Goal: Communication & Community: Participate in discussion

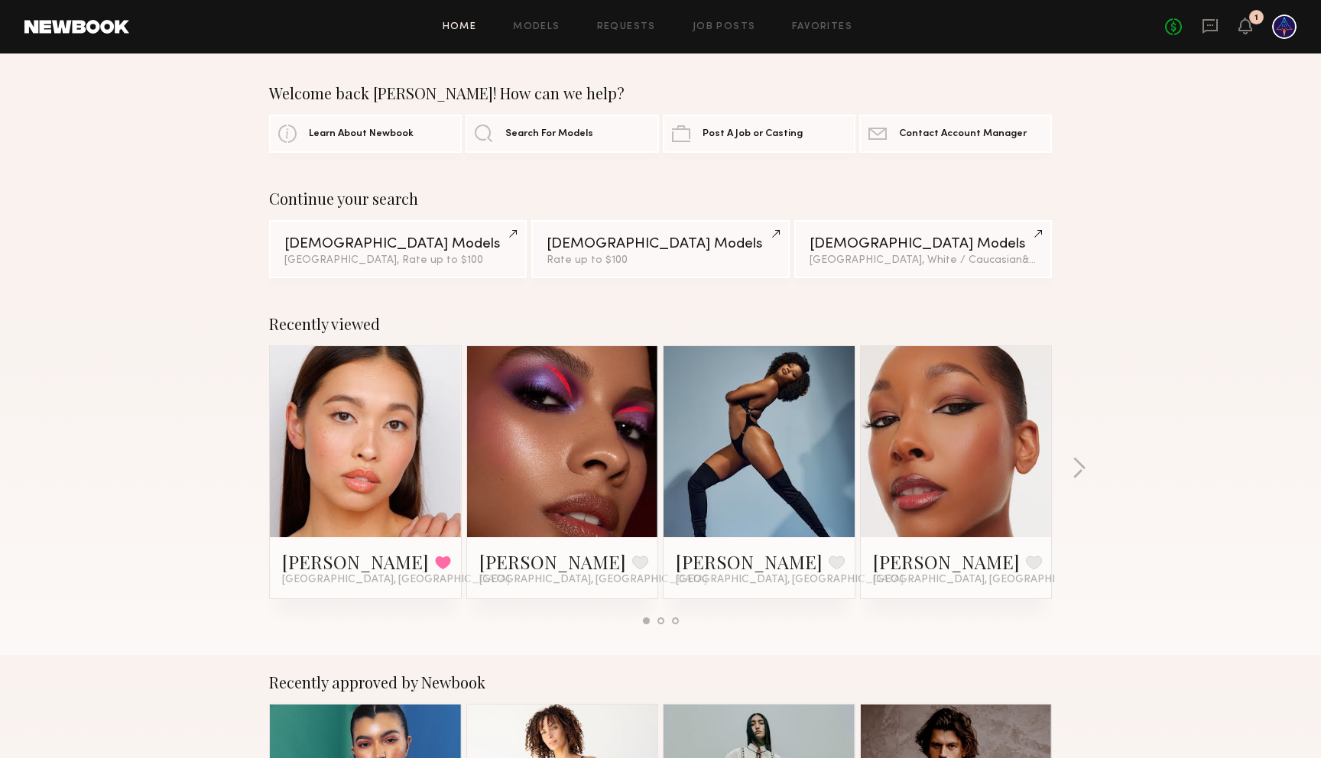
click at [1223, 28] on div "No fees up to $5,000 1" at bounding box center [1230, 27] width 131 height 24
click at [1240, 28] on icon at bounding box center [1245, 25] width 12 height 11
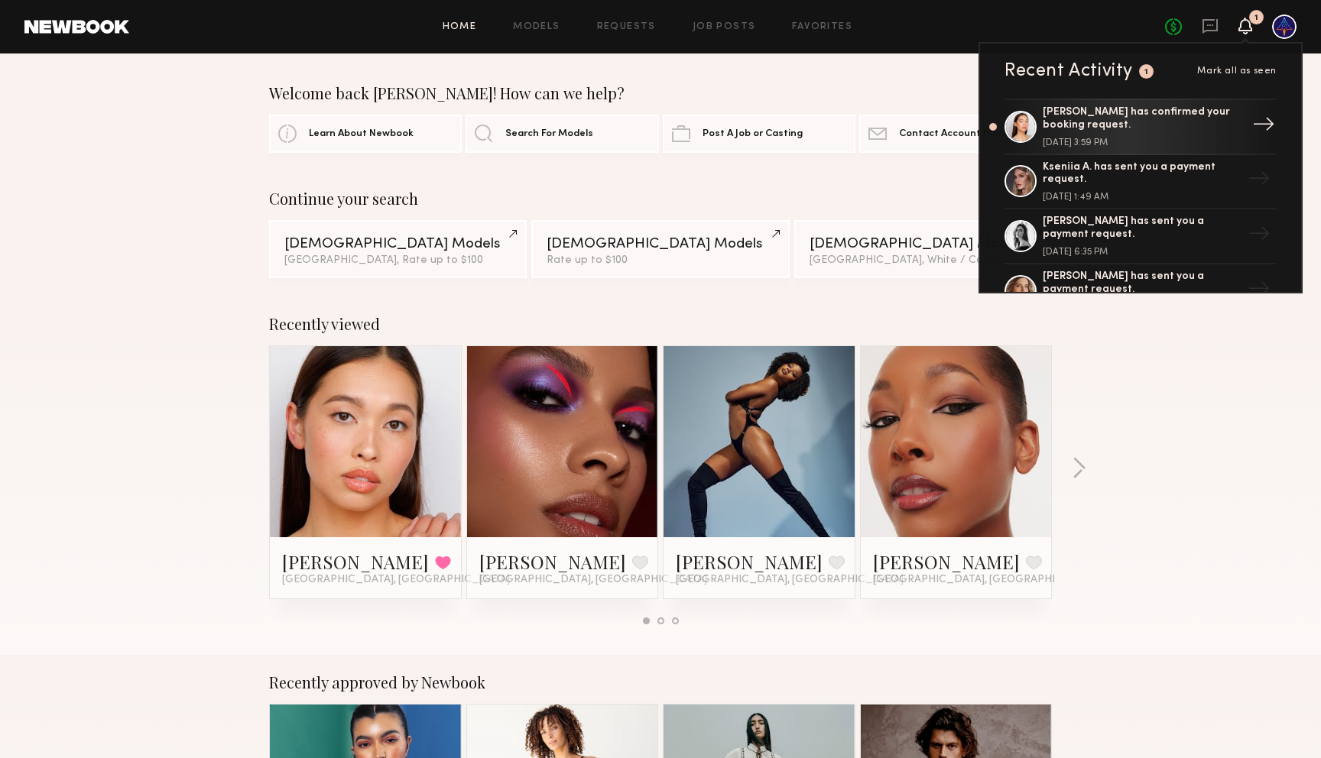
click at [1194, 134] on div "Mariko M. has confirmed your booking request. September 23, 2025 @ 3:59 PM" at bounding box center [1141, 126] width 199 height 41
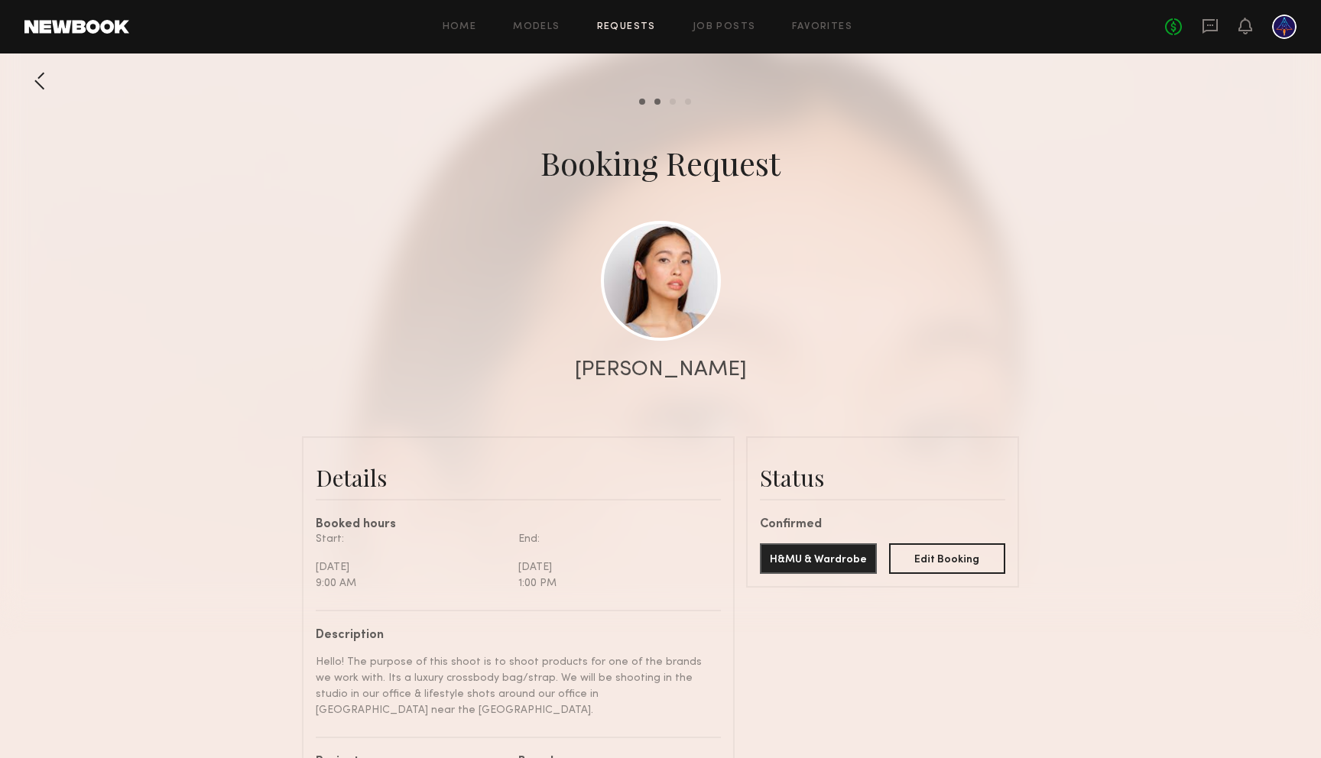
click at [678, 369] on div "[PERSON_NAME]" at bounding box center [661, 369] width 172 height 21
click at [704, 277] on link at bounding box center [661, 280] width 120 height 120
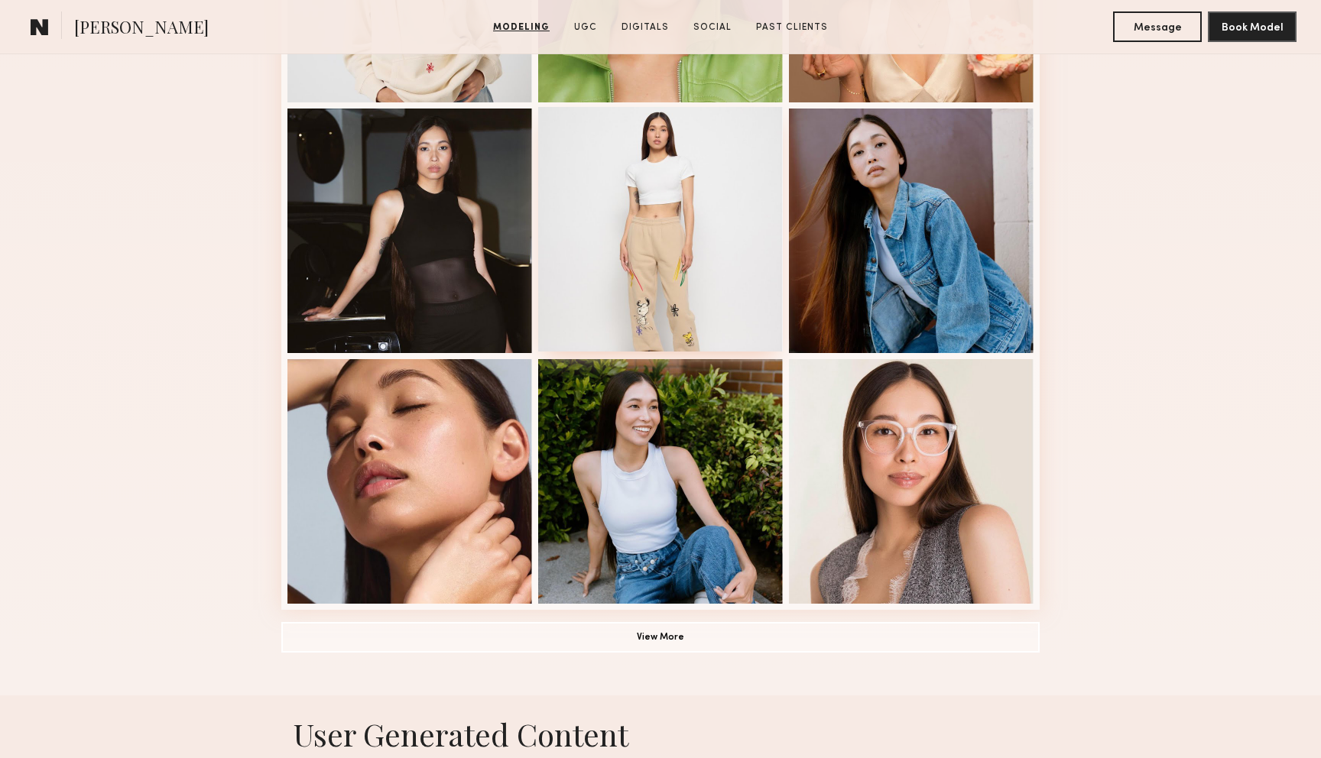
scroll to position [896, 0]
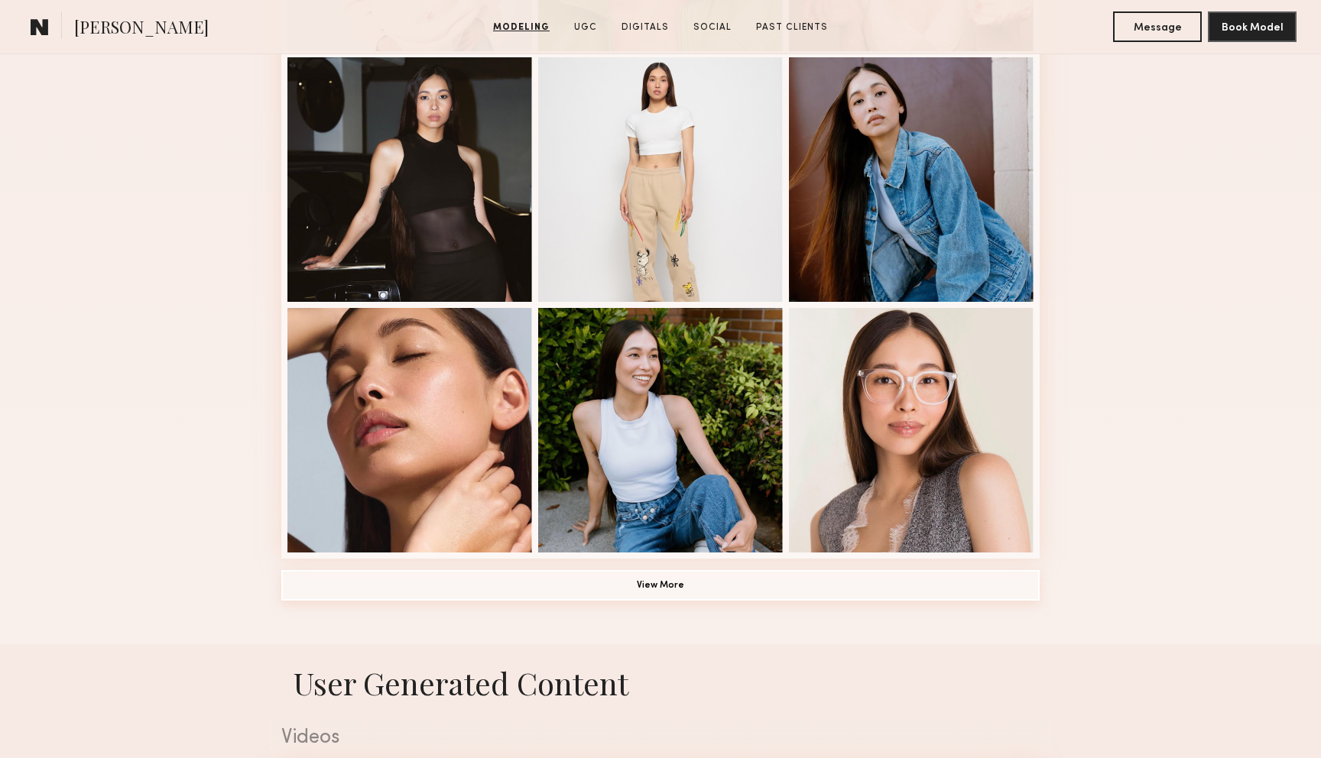
click at [698, 587] on button "View More" at bounding box center [660, 585] width 758 height 31
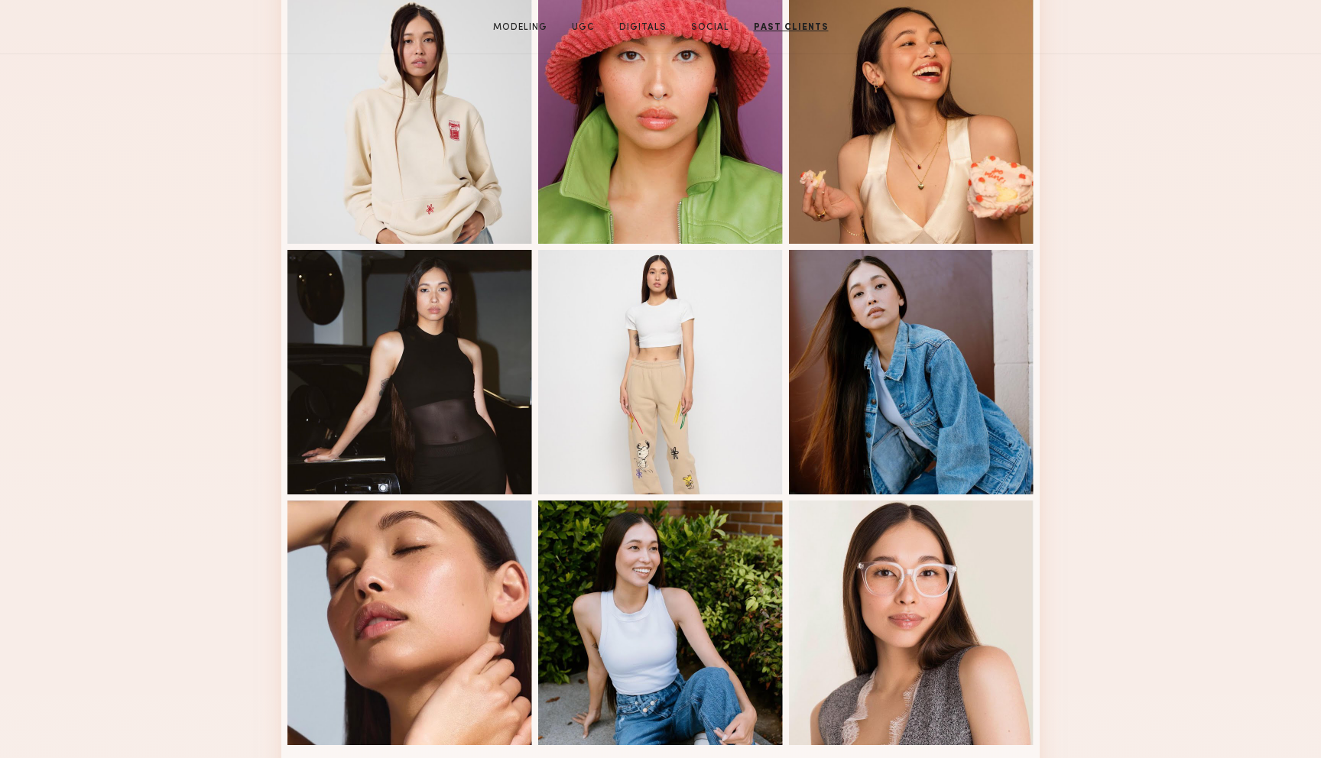
scroll to position [0, 0]
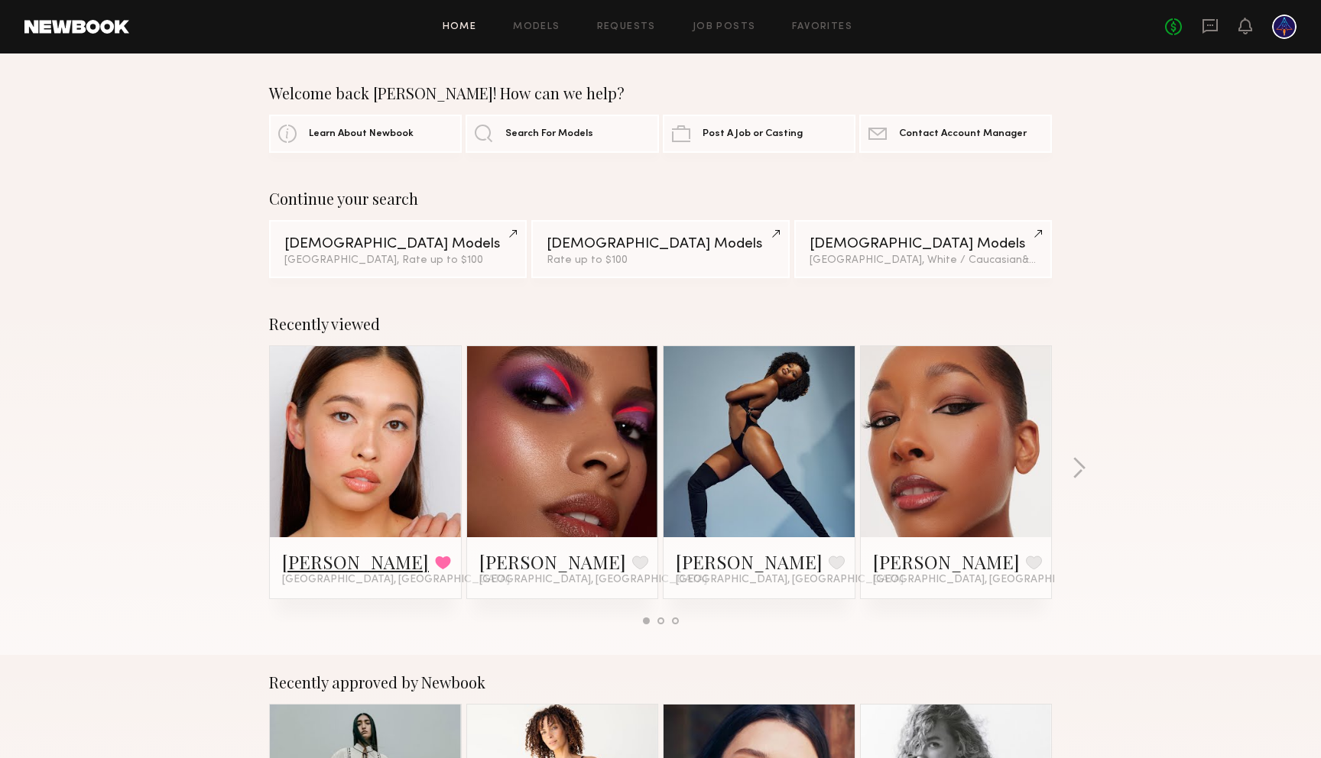
click at [323, 562] on link "[PERSON_NAME]" at bounding box center [355, 561] width 147 height 24
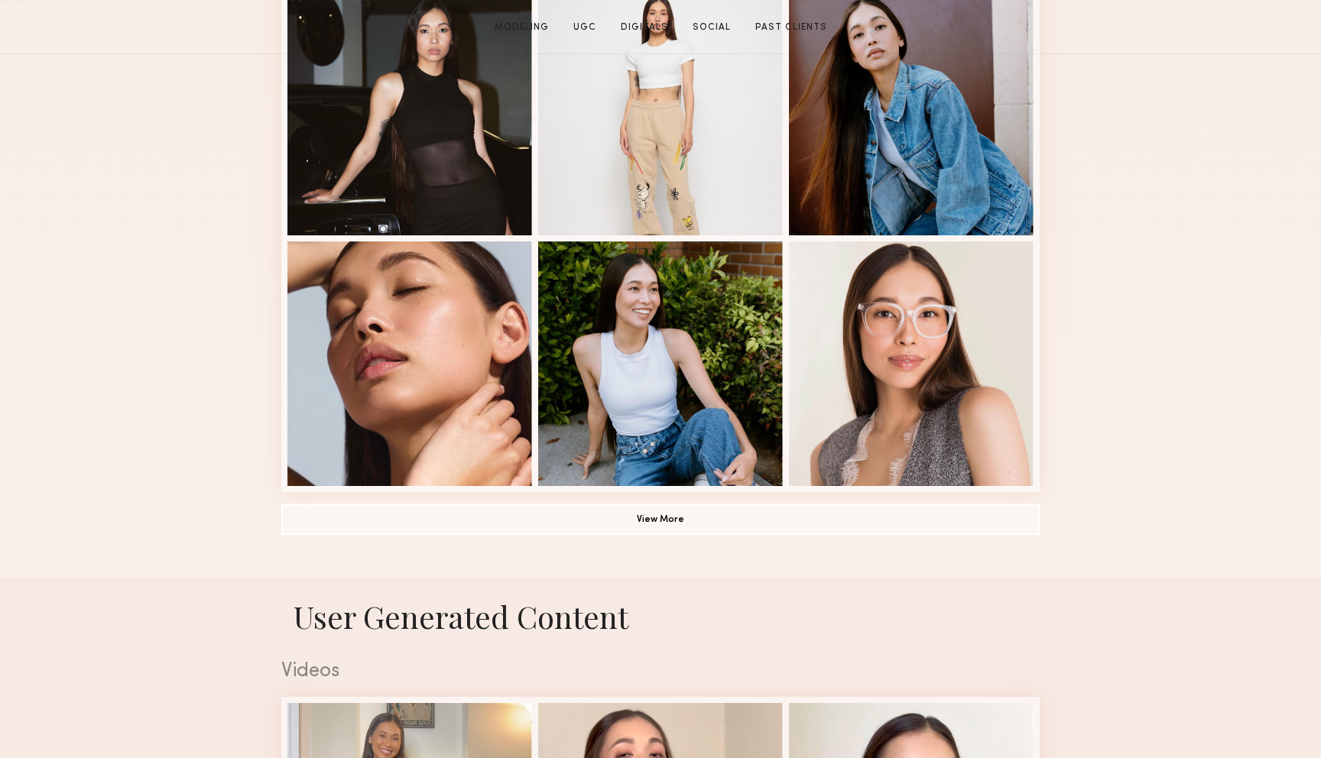
scroll to position [1203, 0]
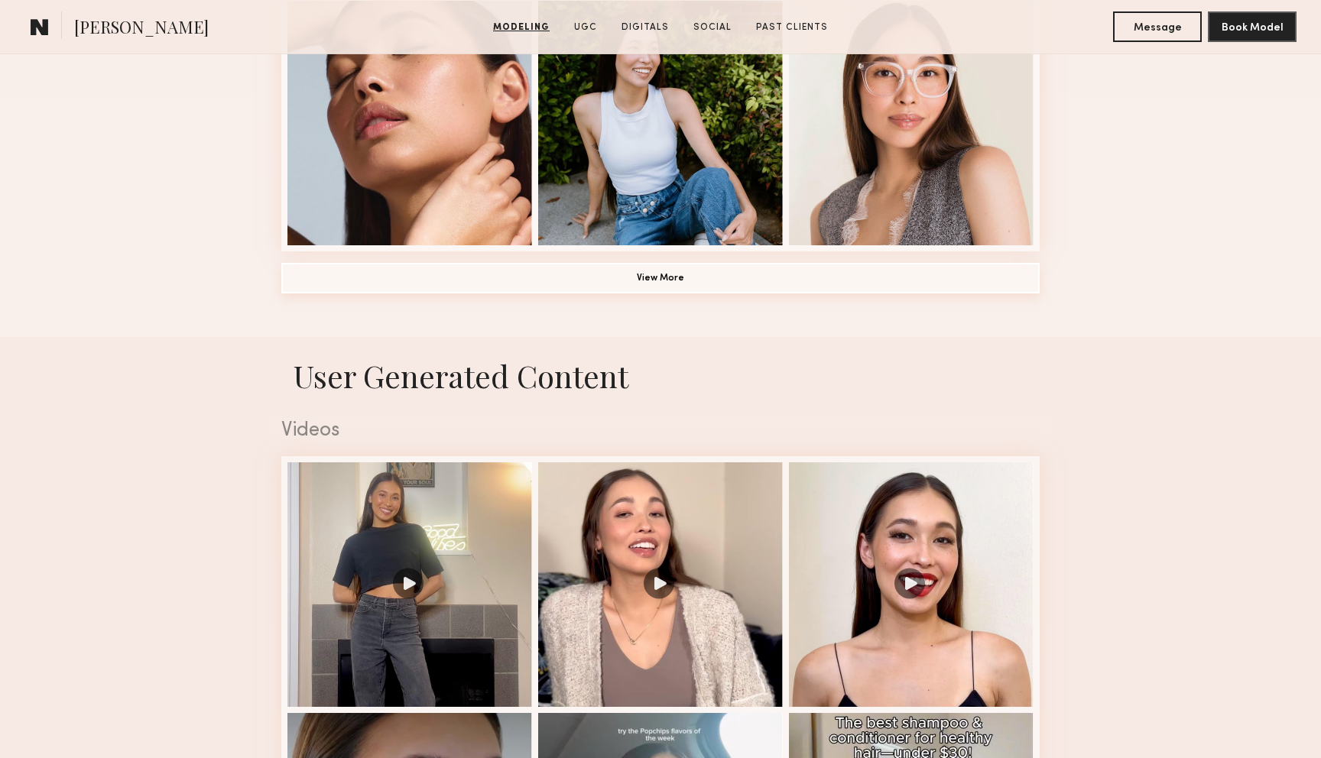
click at [679, 286] on button "View More" at bounding box center [660, 278] width 758 height 31
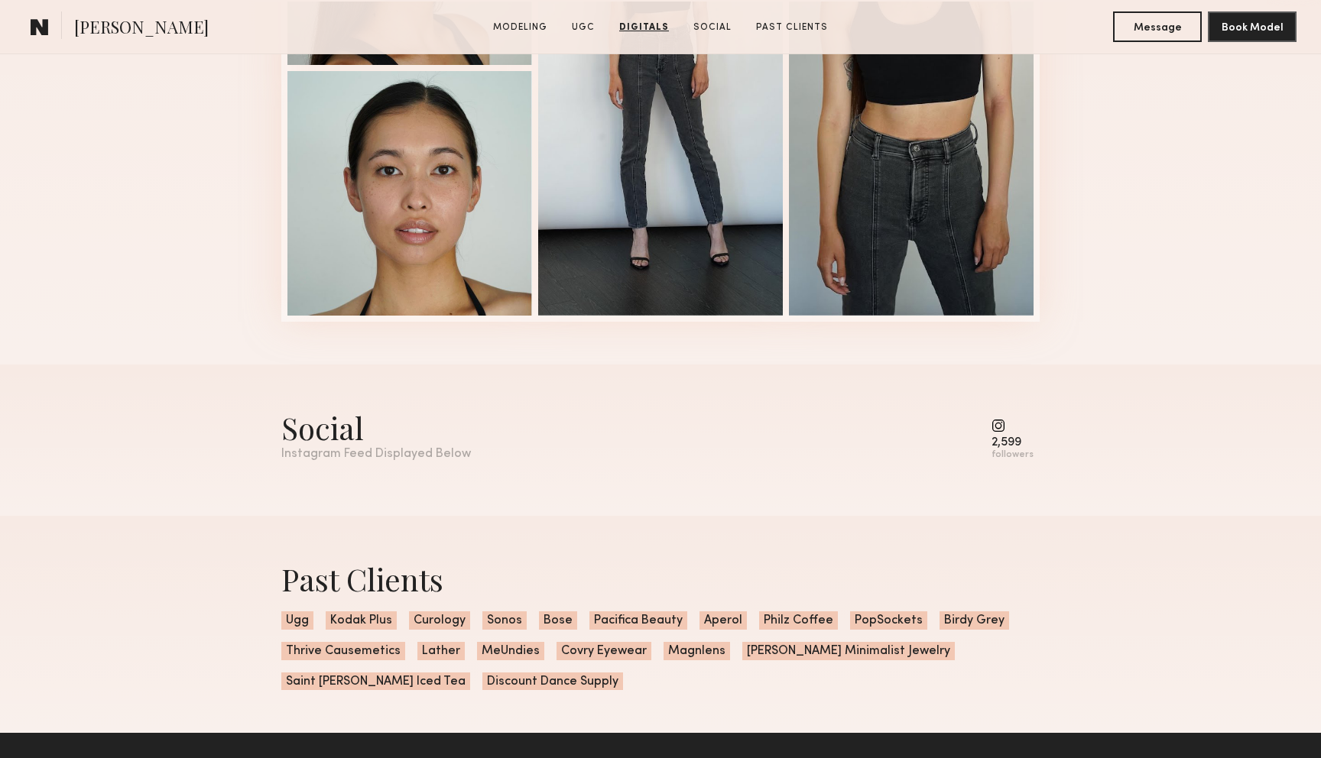
scroll to position [3108, 0]
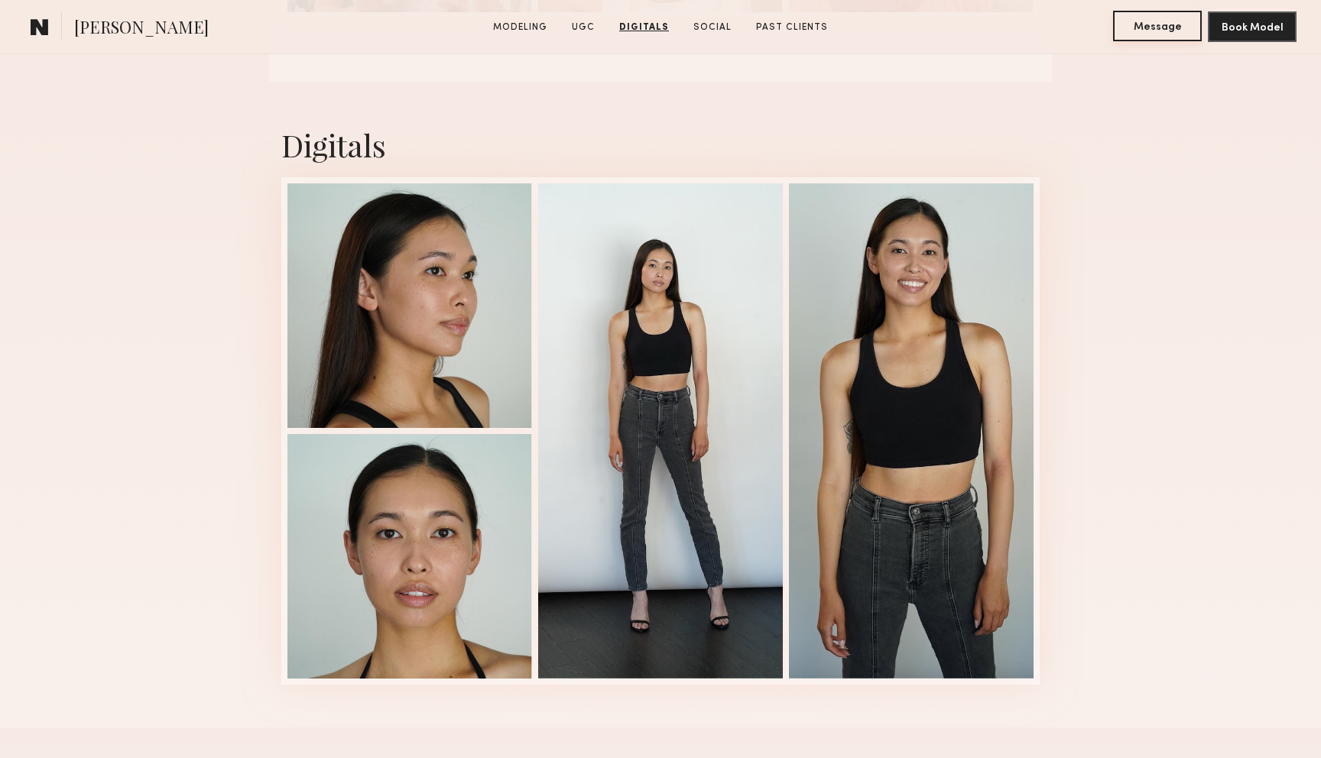
click at [1163, 28] on button "Message" at bounding box center [1157, 26] width 89 height 31
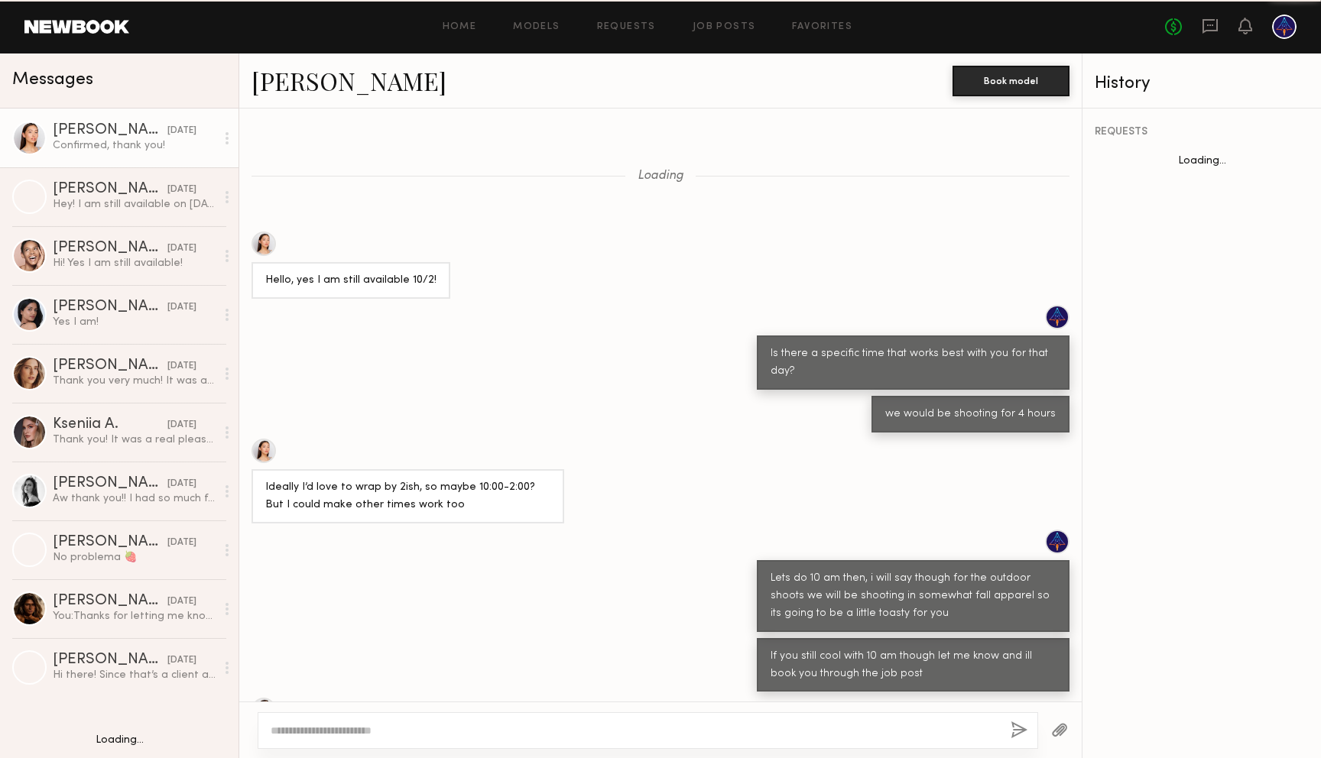
scroll to position [369, 0]
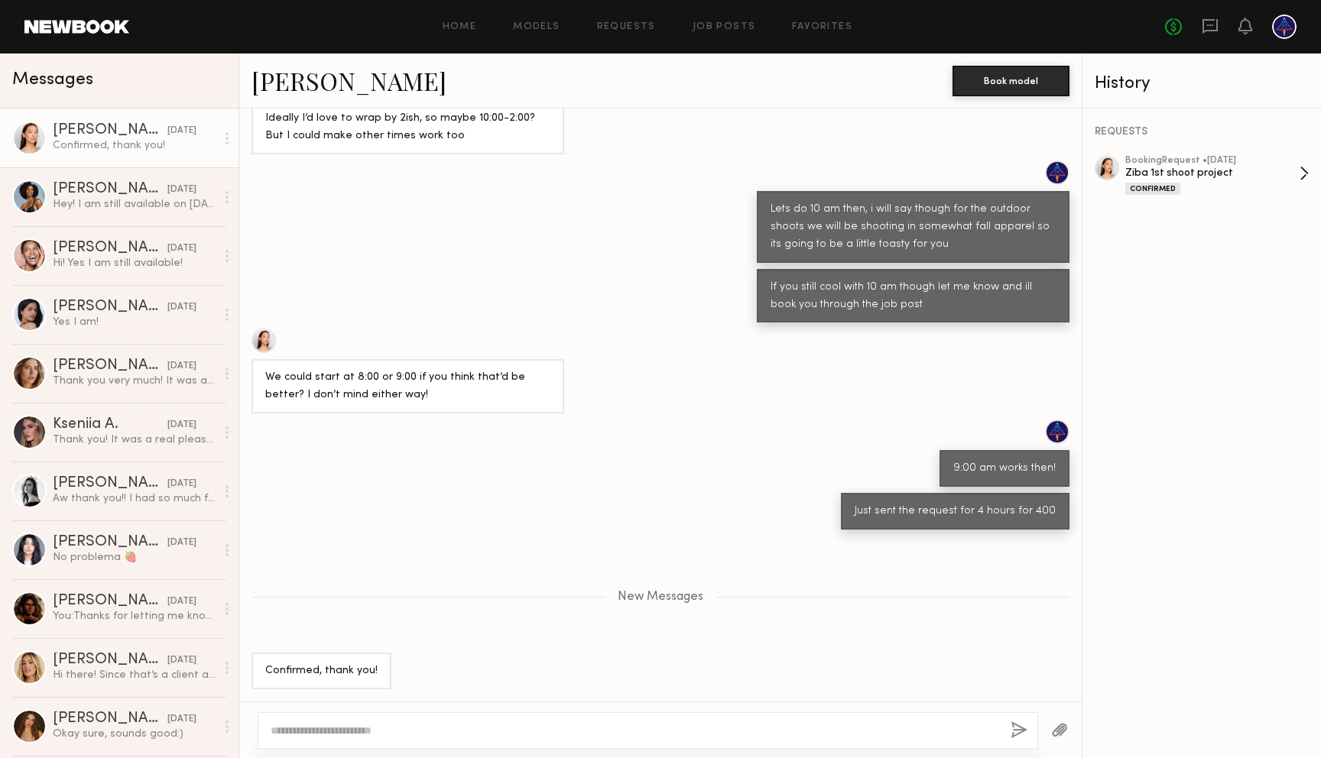
click at [1206, 173] on div "Ziba 1st shoot project" at bounding box center [1212, 173] width 174 height 15
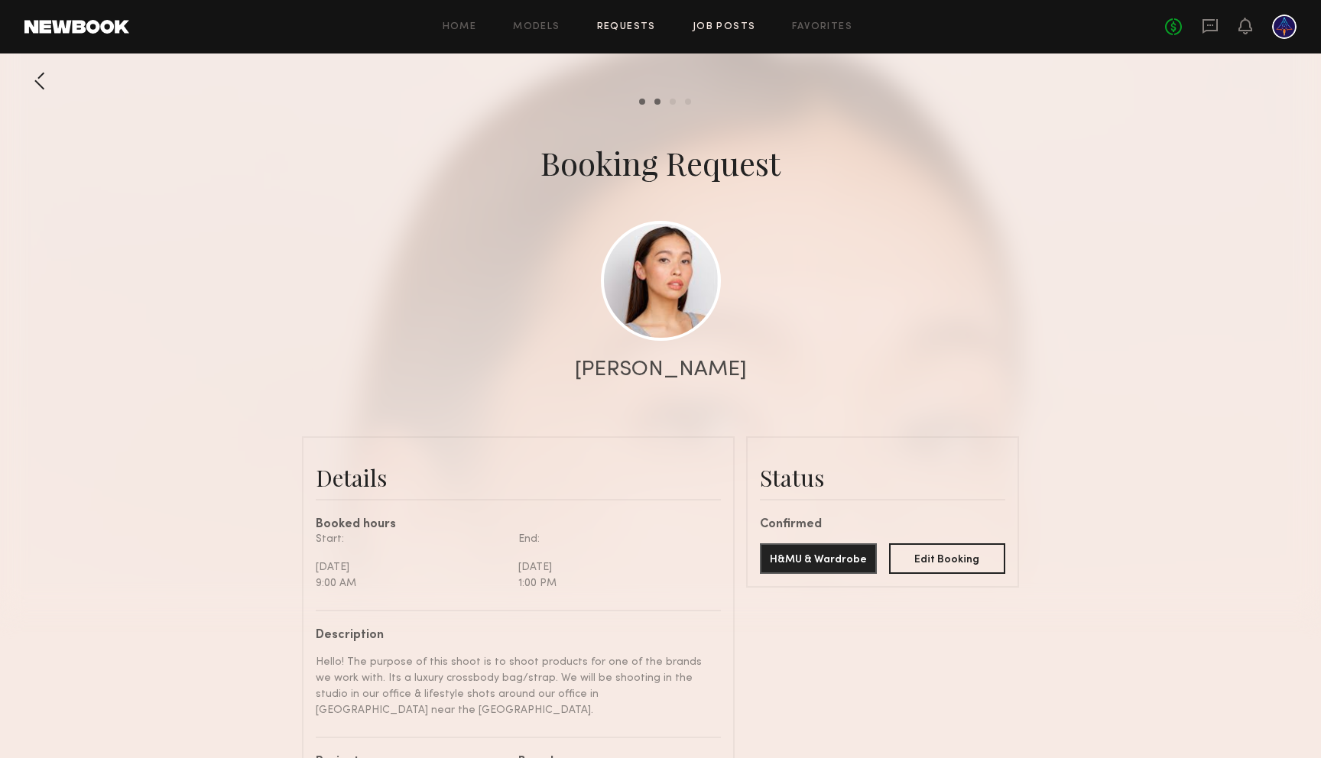
scroll to position [474, 0]
click at [740, 30] on link "Job Posts" at bounding box center [723, 27] width 63 height 10
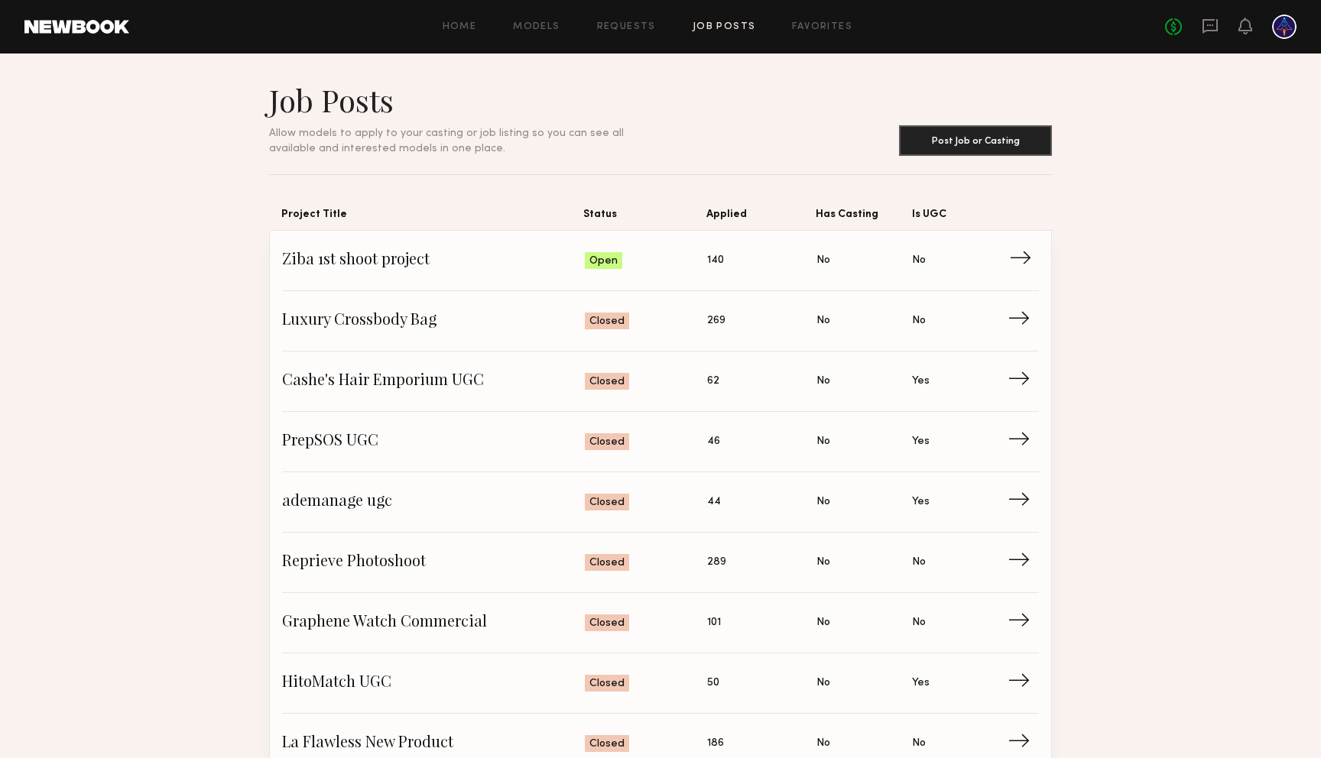
click at [415, 262] on span "Ziba 1st shoot project" at bounding box center [433, 260] width 303 height 23
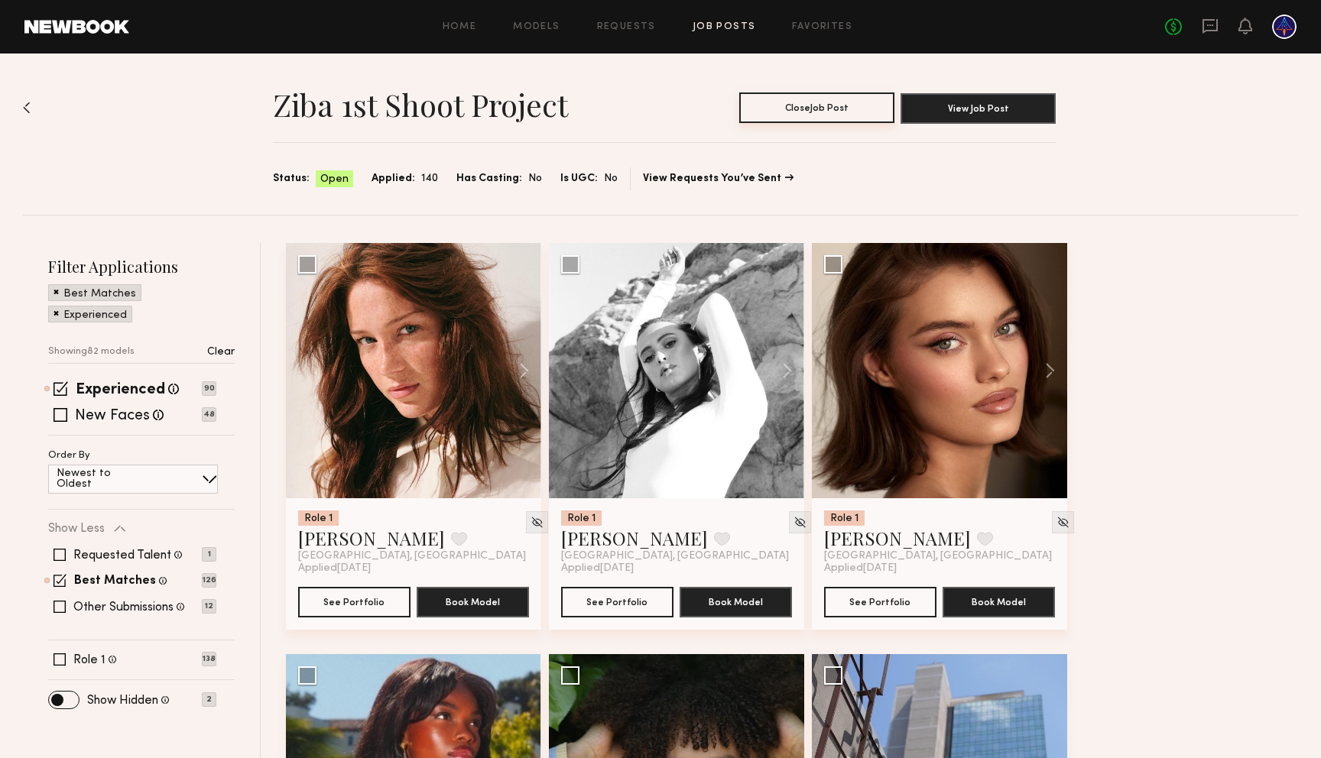
click at [810, 108] on button "Close Job Post" at bounding box center [816, 107] width 155 height 31
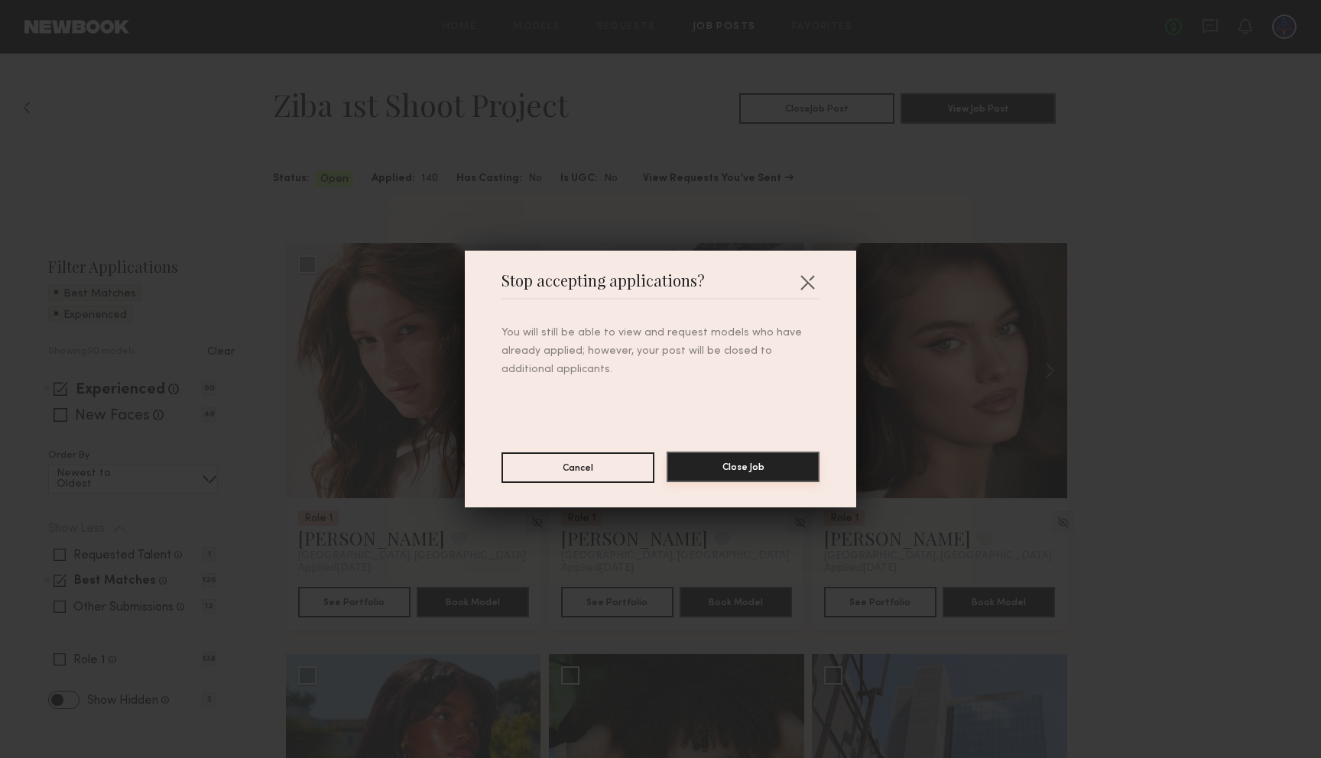
click at [775, 471] on button "Close Job" at bounding box center [742, 467] width 153 height 31
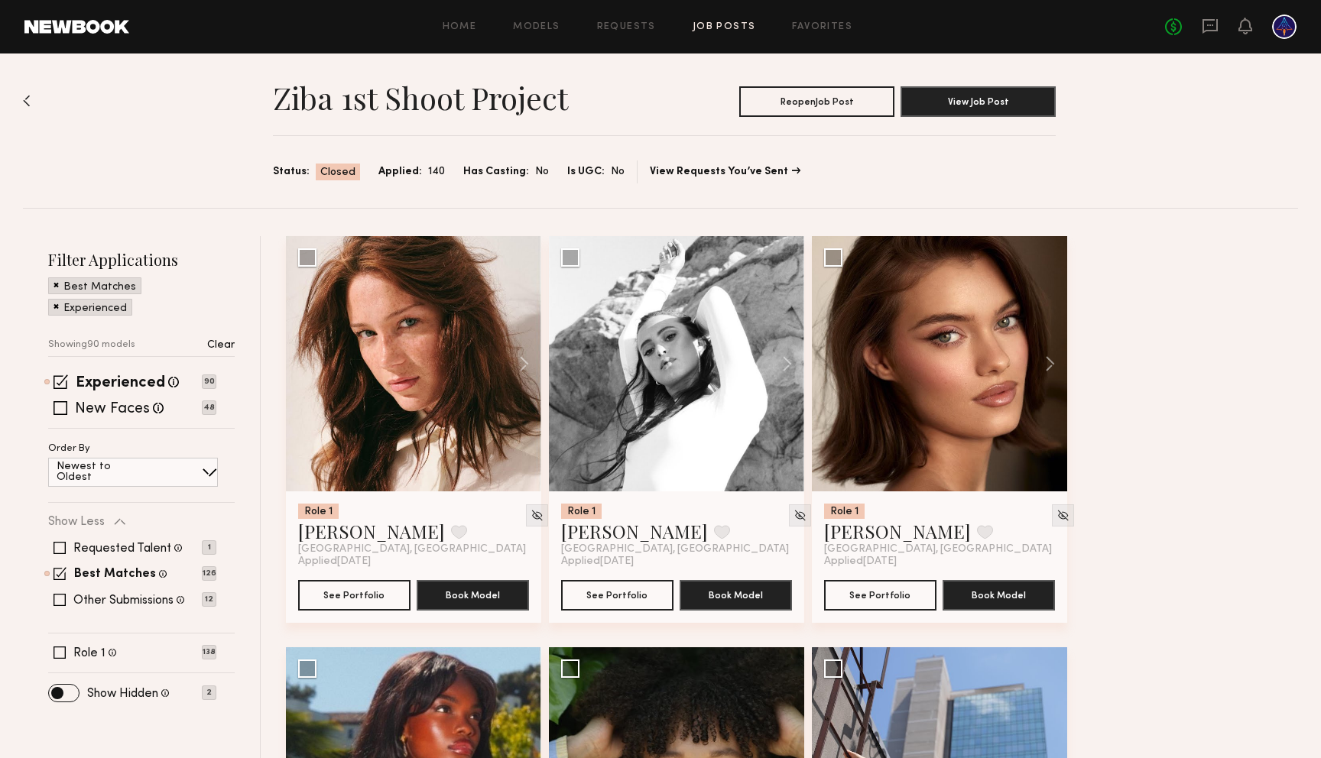
scroll to position [4, 0]
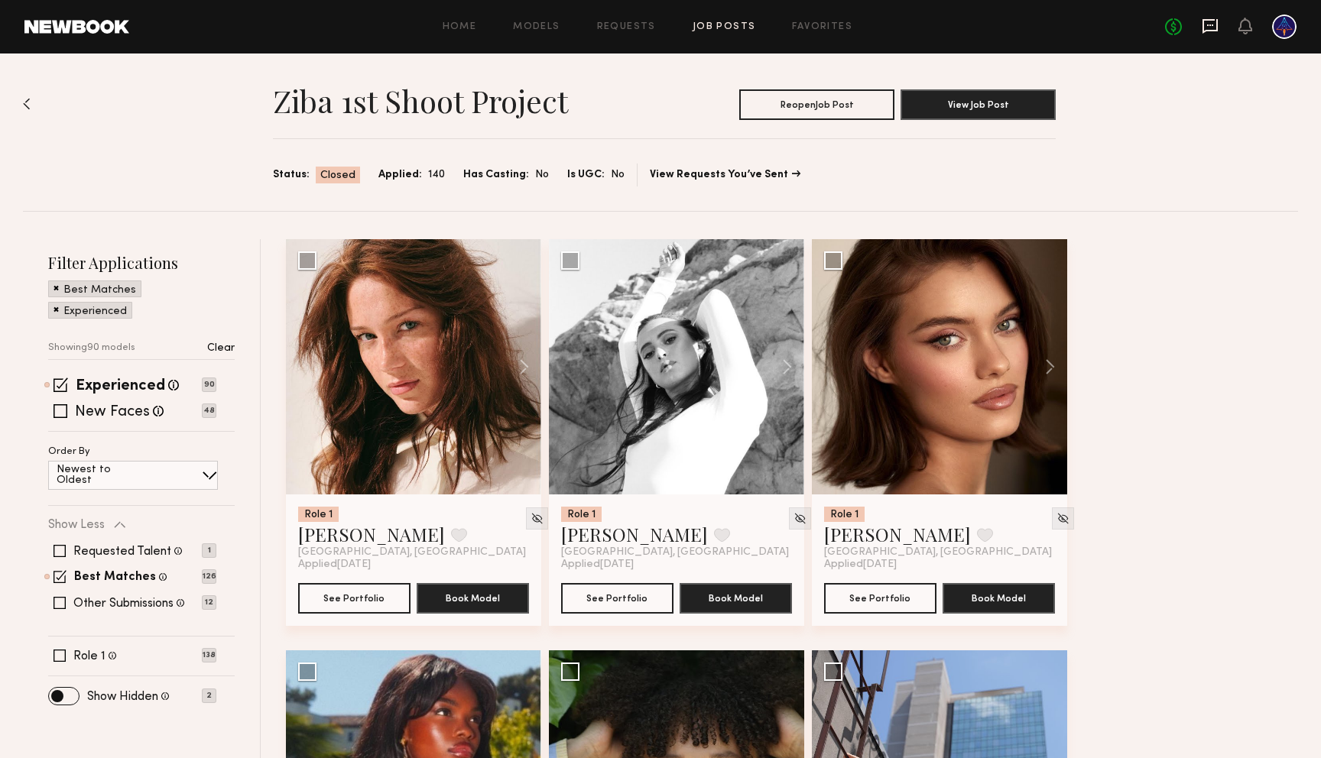
click at [1216, 27] on icon at bounding box center [1209, 26] width 15 height 15
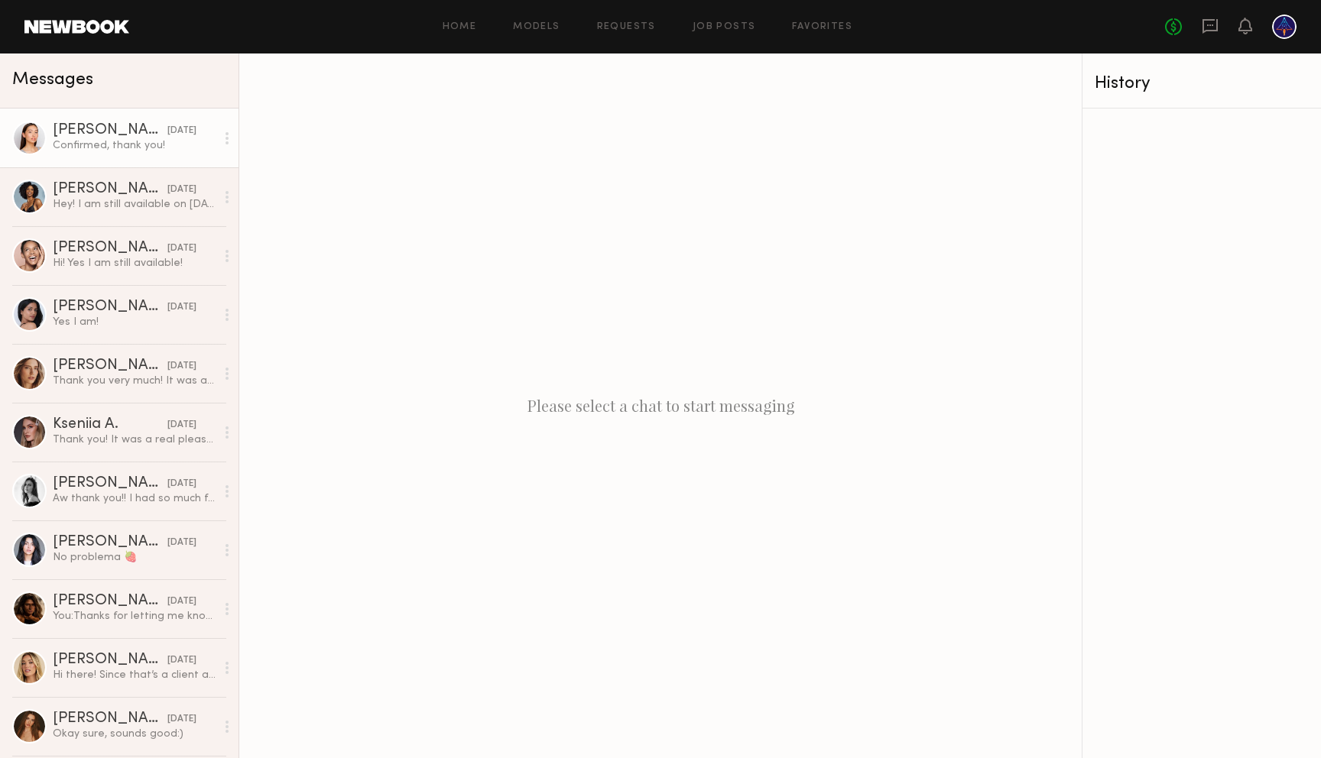
click at [115, 153] on link "Mariko M. yesterday Confirmed, thank you!" at bounding box center [119, 138] width 238 height 59
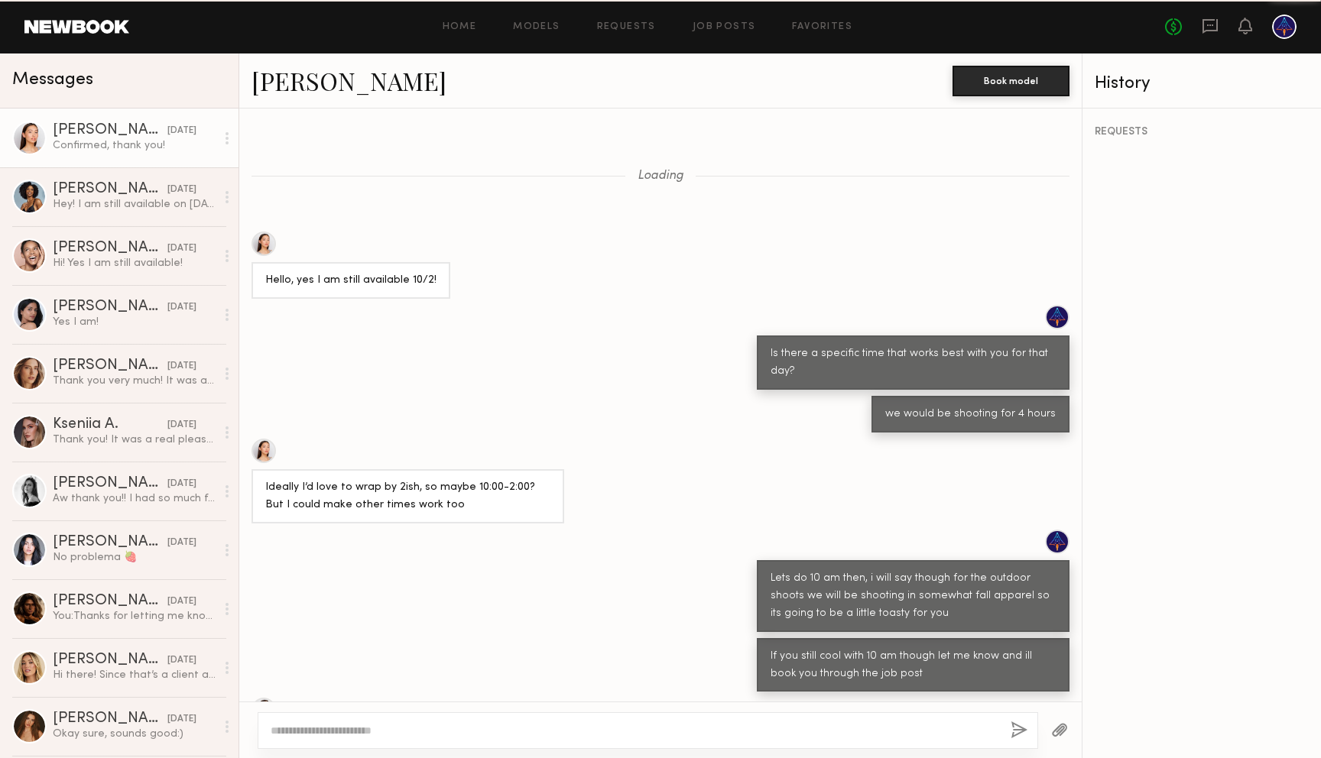
scroll to position [252, 0]
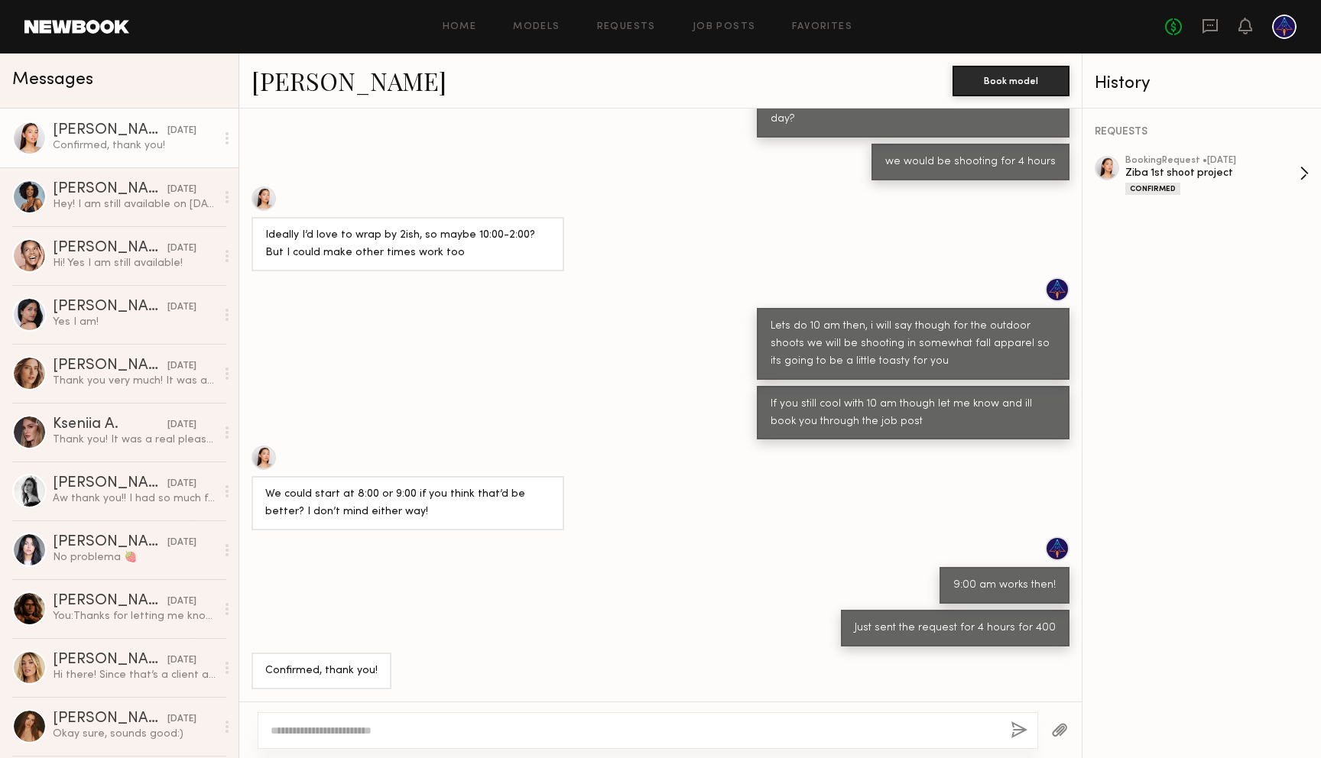
click at [1207, 170] on div "Ziba 1st shoot project" at bounding box center [1212, 173] width 174 height 15
click at [1023, 731] on button "button" at bounding box center [1018, 730] width 17 height 19
click at [1068, 735] on div at bounding box center [1060, 729] width 44 height 37
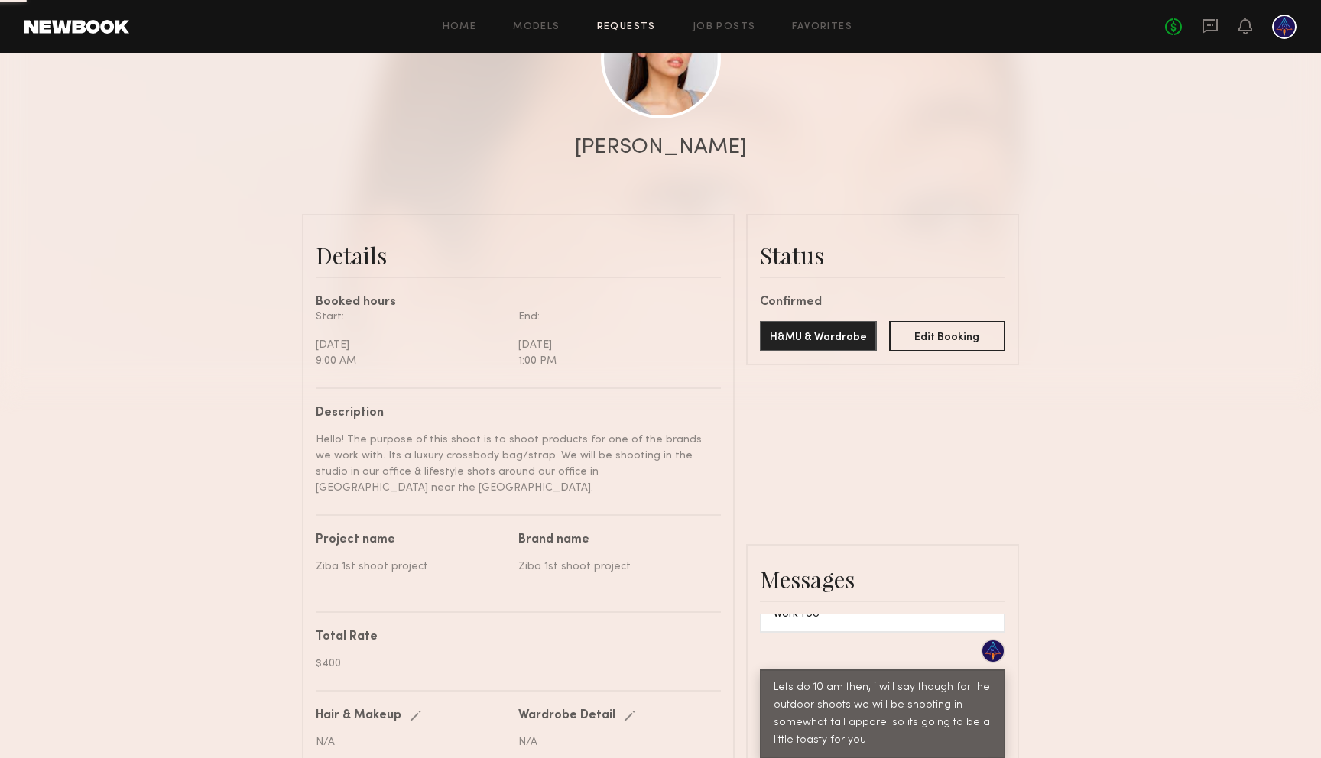
scroll to position [245, 0]
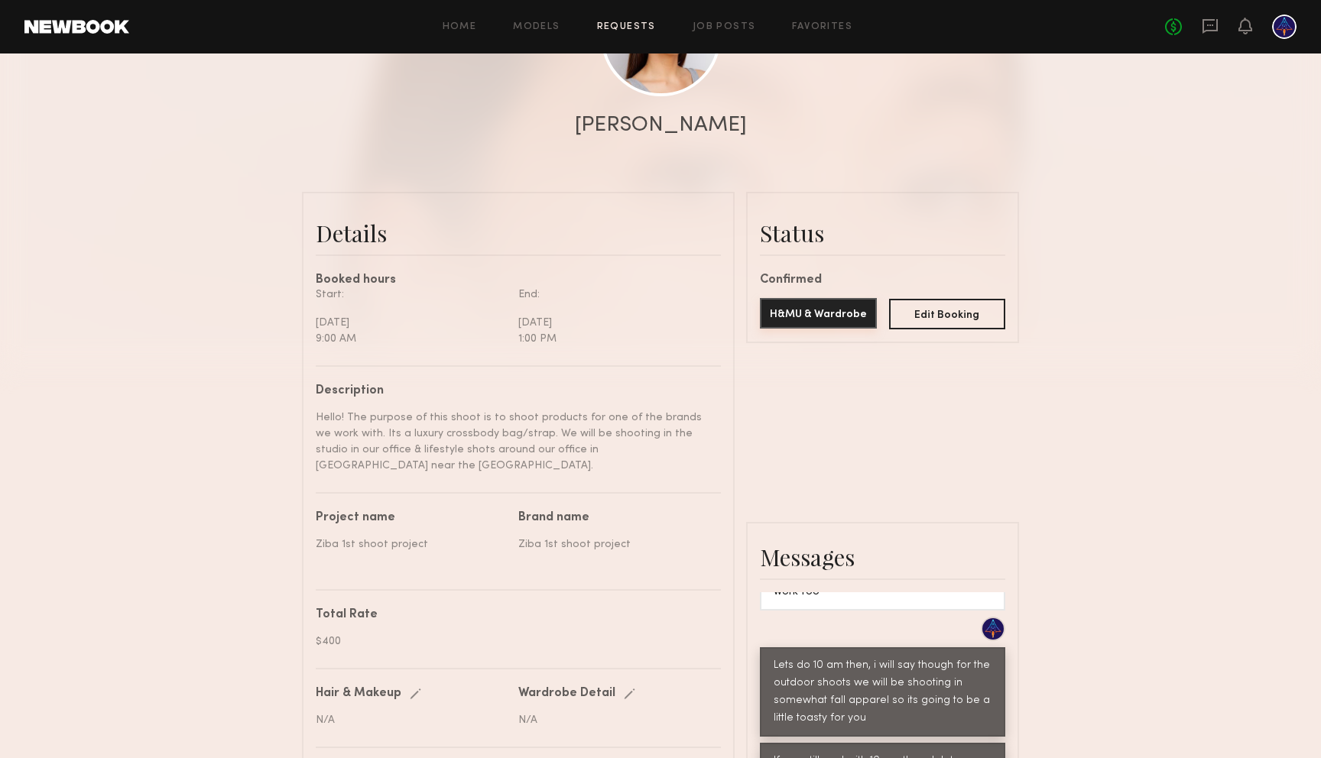
click at [806, 314] on button "H&MU & Wardrobe" at bounding box center [818, 313] width 117 height 31
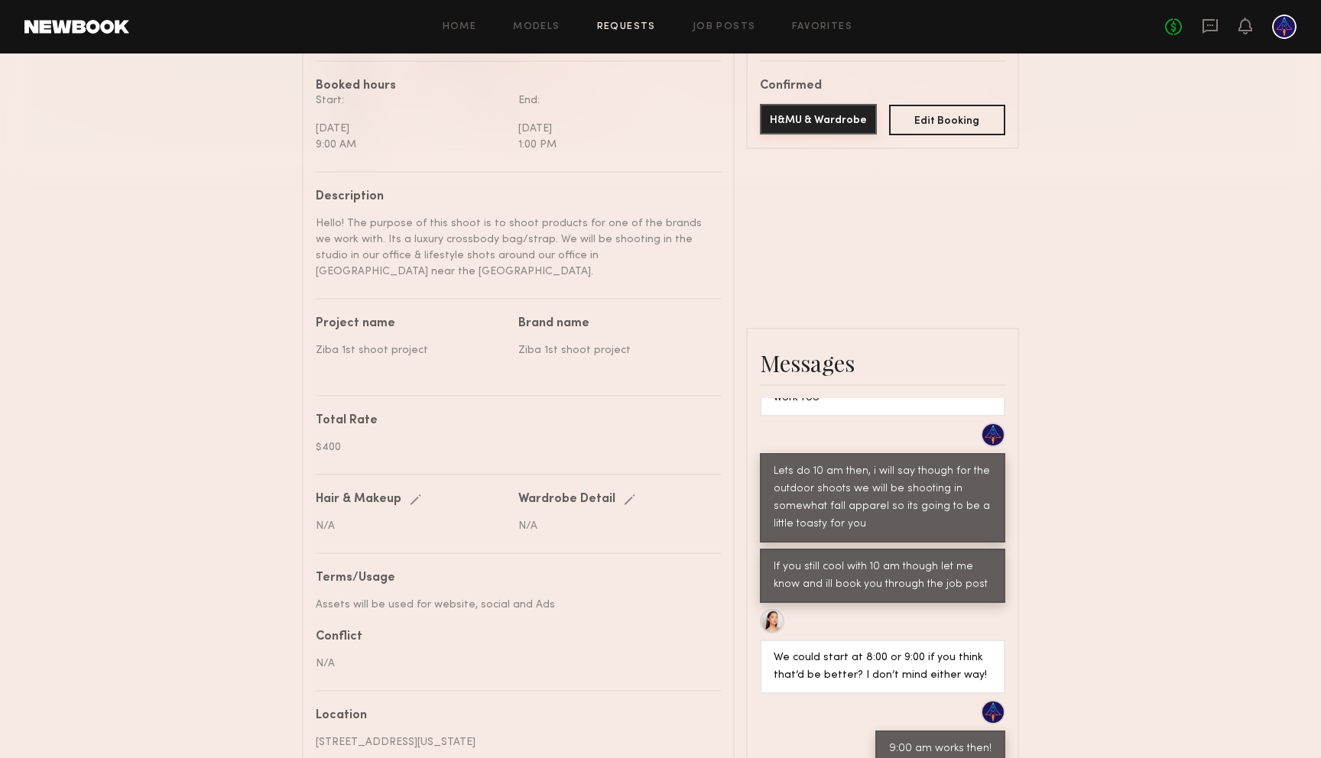
scroll to position [484, 0]
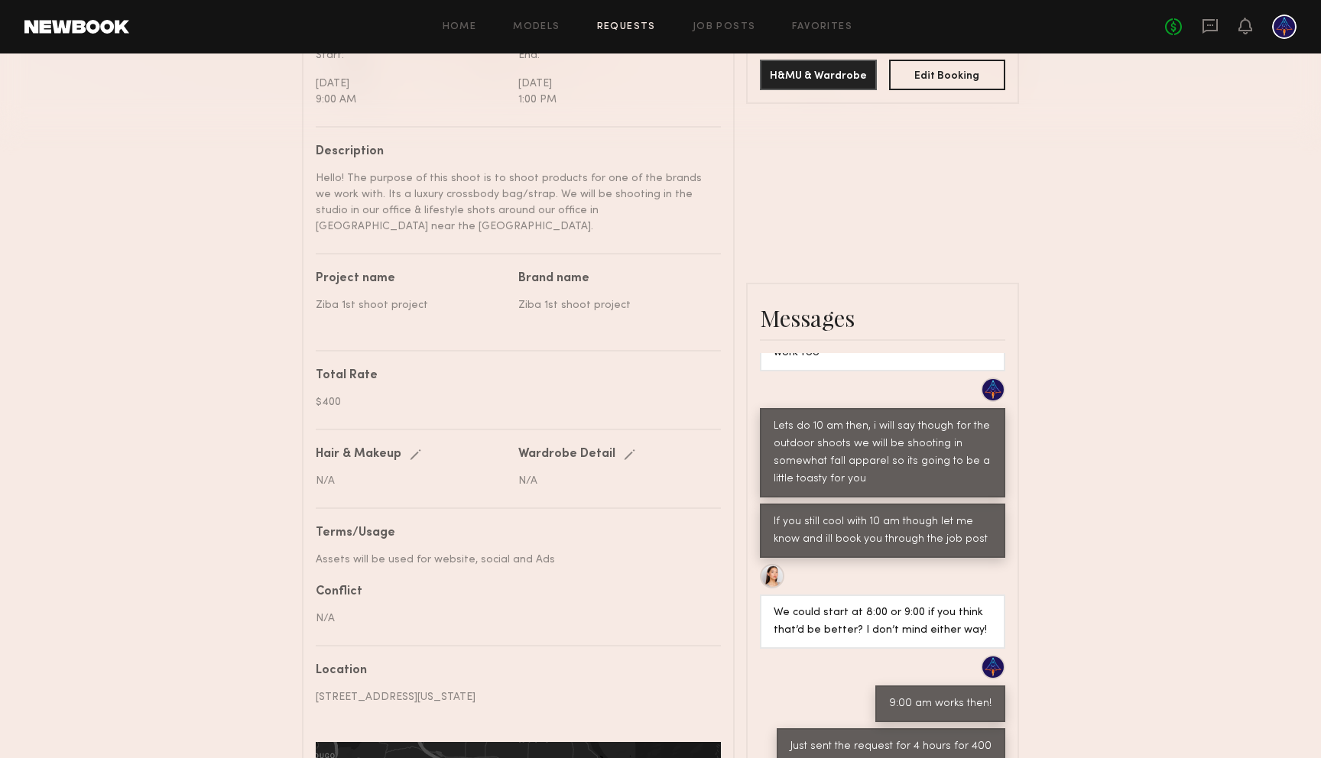
click at [407, 463] on nb-paragraph "N/A" at bounding box center [411, 475] width 191 height 28
click at [411, 454] on div "Edit" at bounding box center [419, 454] width 18 height 11
click at [401, 481] on input "text" at bounding box center [413, 482] width 194 height 15
type input "**********"
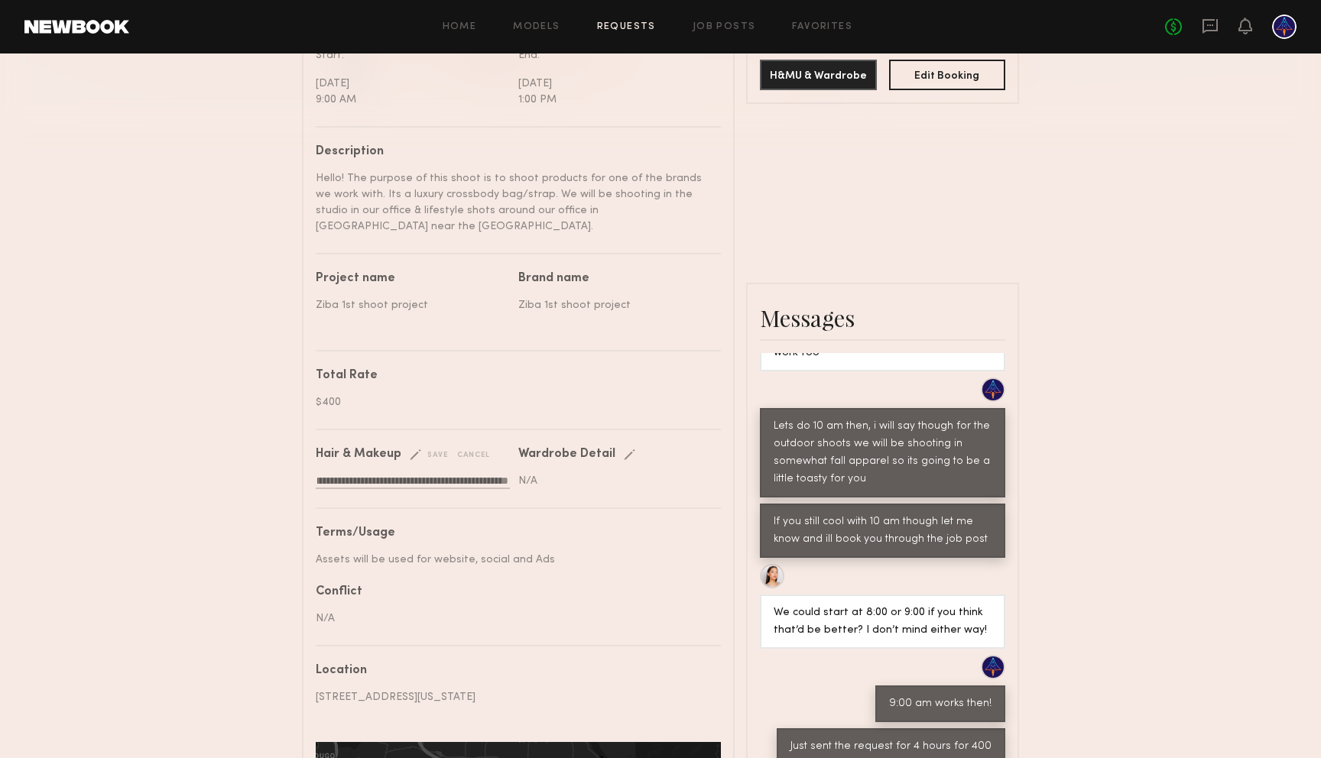
scroll to position [0, 0]
click at [434, 452] on div "save" at bounding box center [429, 454] width 39 height 11
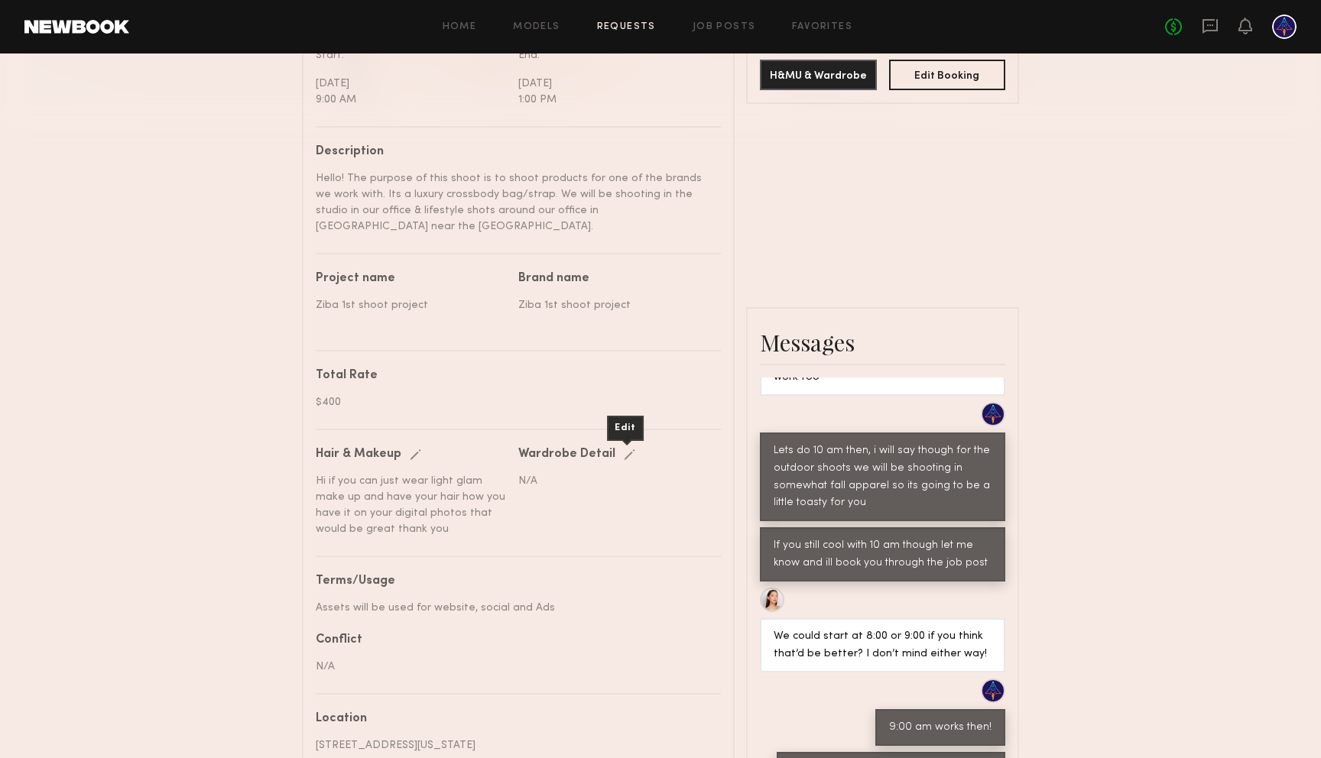
click at [634, 453] on div "Edit" at bounding box center [633, 454] width 18 height 11
click at [587, 478] on input "text" at bounding box center [615, 482] width 194 height 15
type input "**********"
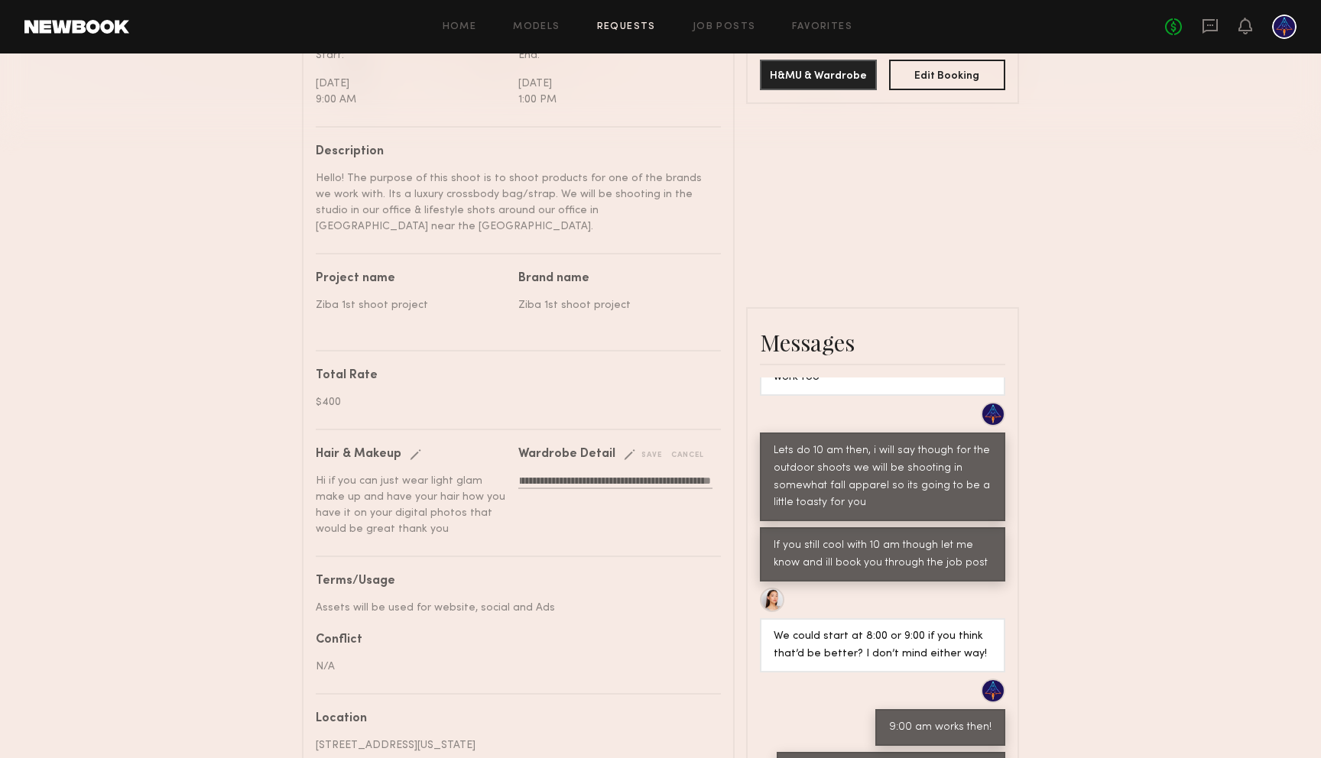
drag, startPoint x: 997, startPoint y: 478, endPoint x: 1117, endPoint y: 504, distance: 123.4
click at [997, 478] on div "Lets do 10 am then, i will say though for the outdoor shoots we will be shootin…" at bounding box center [882, 477] width 245 height 89
click at [1132, 506] on div "**********" at bounding box center [660, 307] width 1321 height 1451
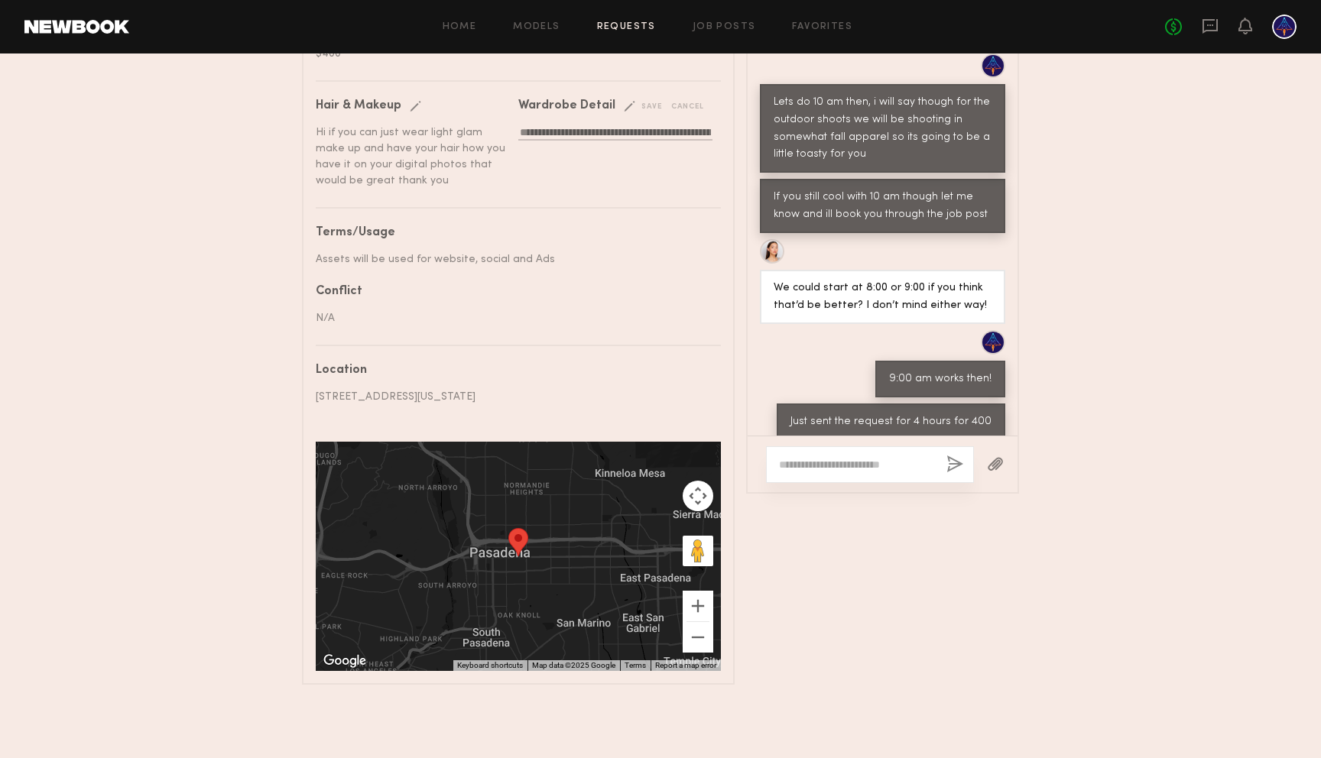
scroll to position [722, 0]
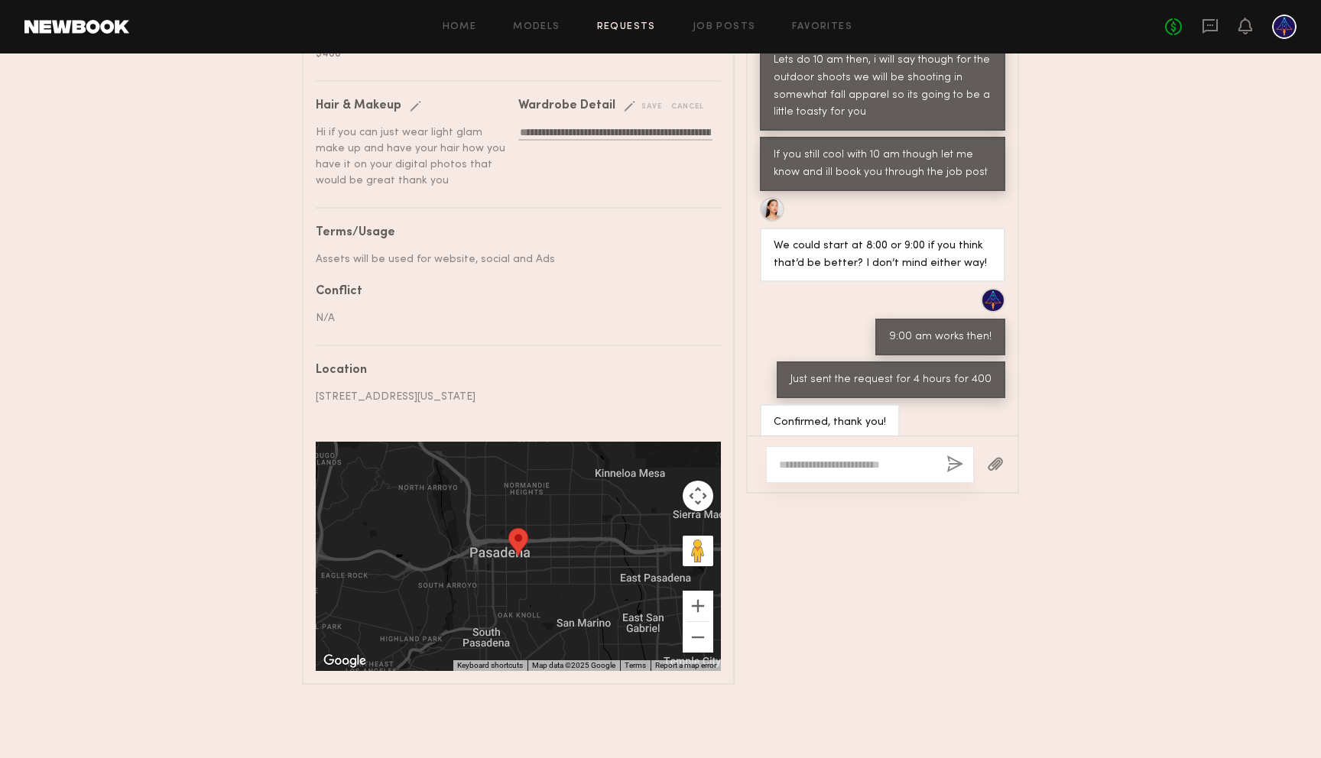
click at [868, 449] on div at bounding box center [870, 464] width 208 height 37
click at [867, 457] on textarea at bounding box center [856, 464] width 155 height 15
click at [987, 465] on button "button" at bounding box center [995, 464] width 17 height 19
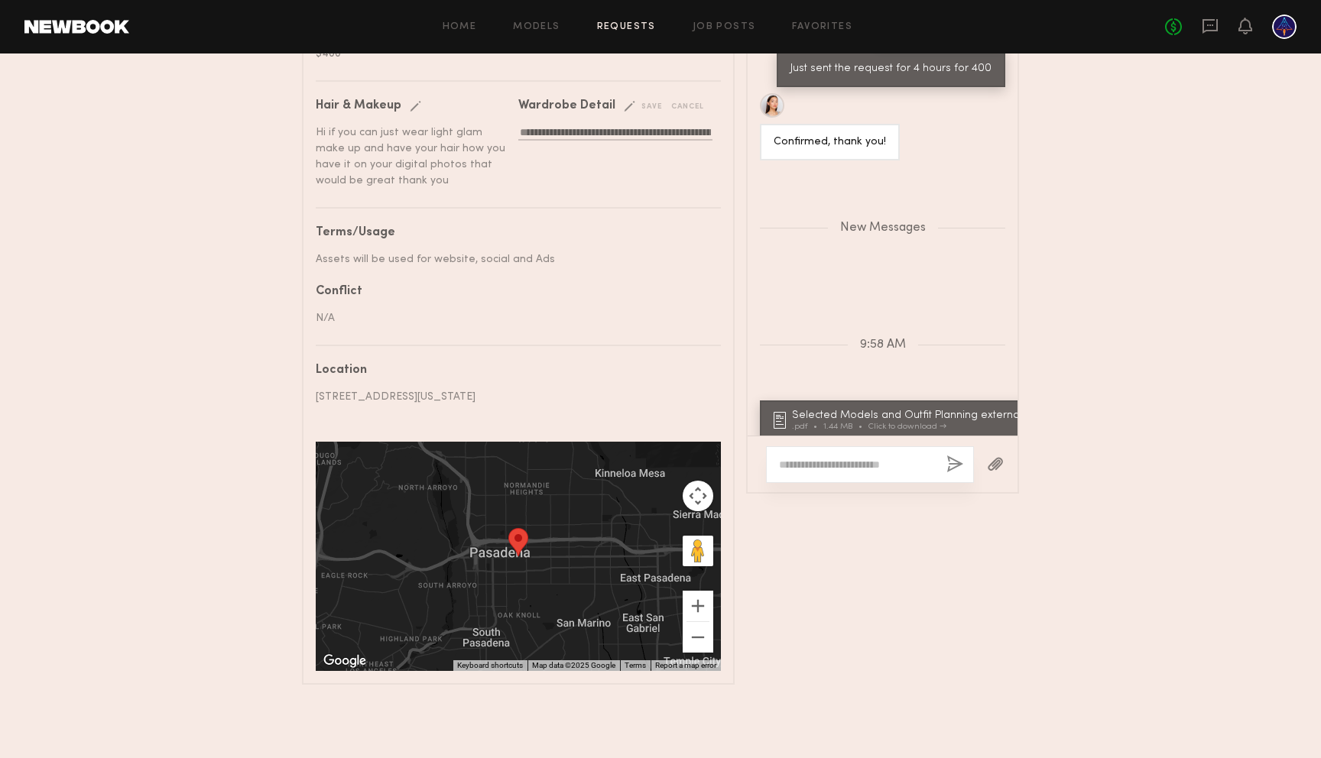
click at [857, 465] on textarea at bounding box center [856, 464] width 155 height 15
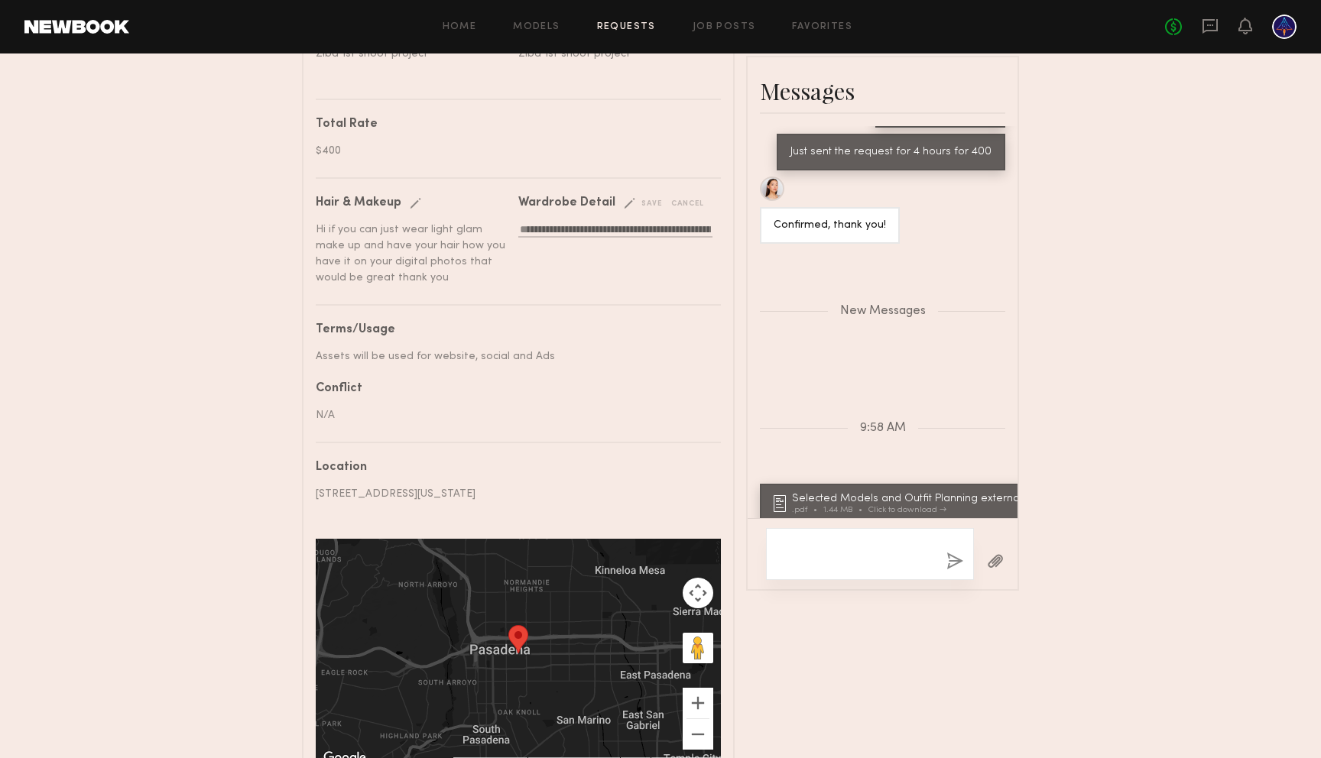
scroll to position [832, 0]
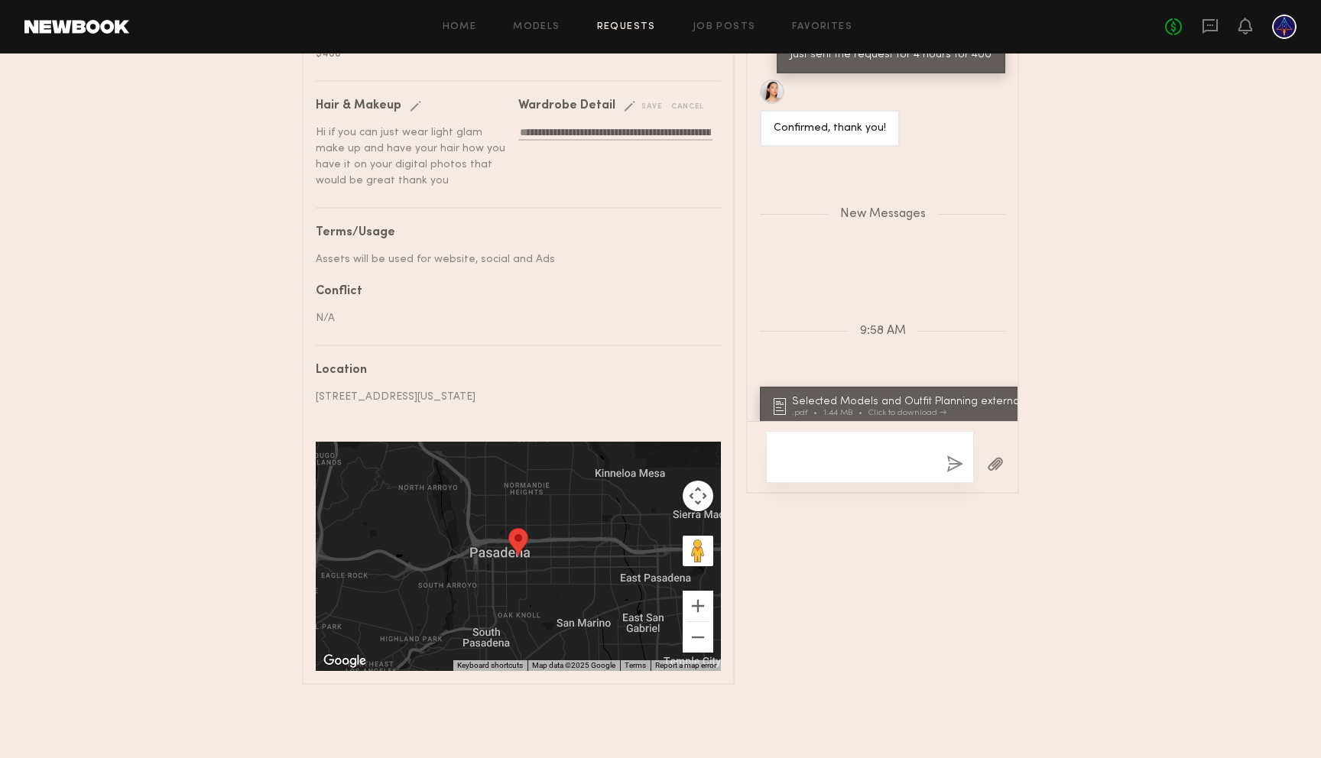
click at [901, 460] on textarea at bounding box center [856, 457] width 155 height 31
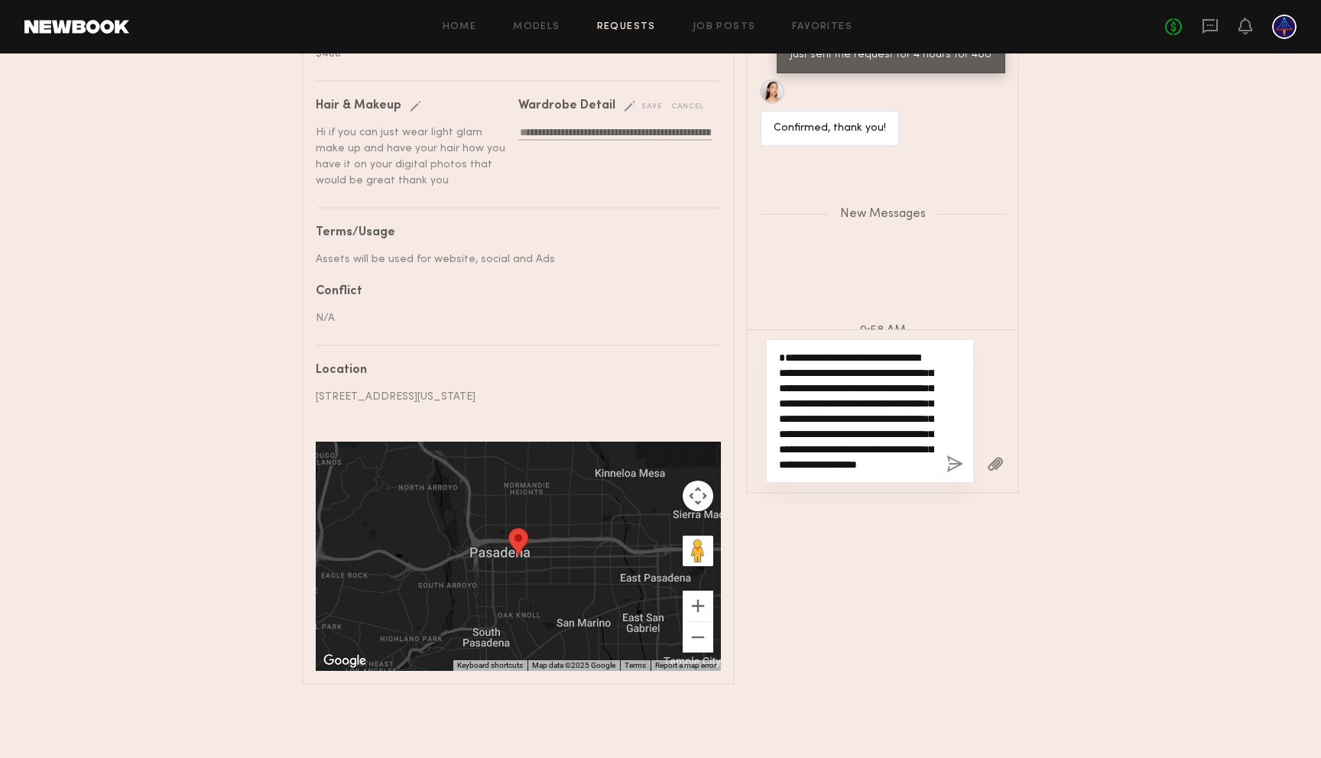
scroll to position [59, 0]
type textarea "**********"
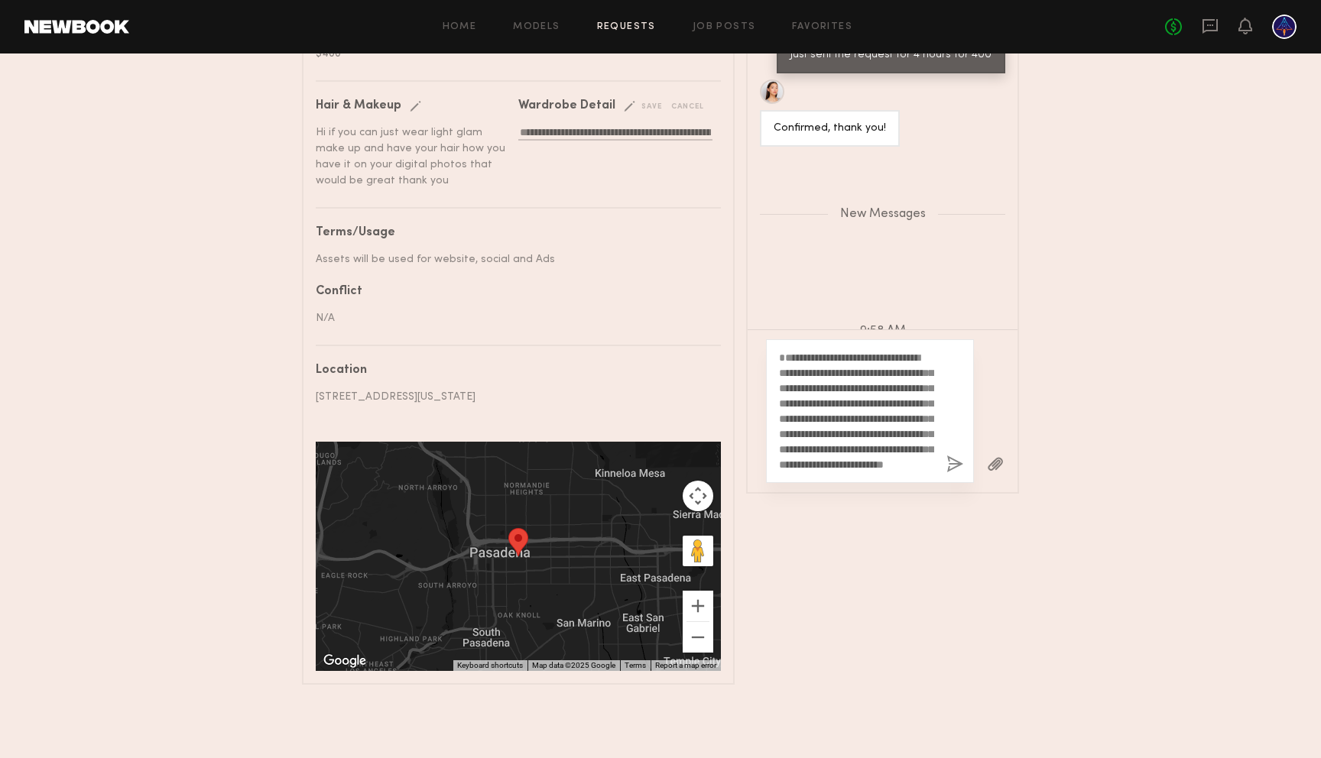
click at [952, 466] on button "button" at bounding box center [954, 464] width 17 height 19
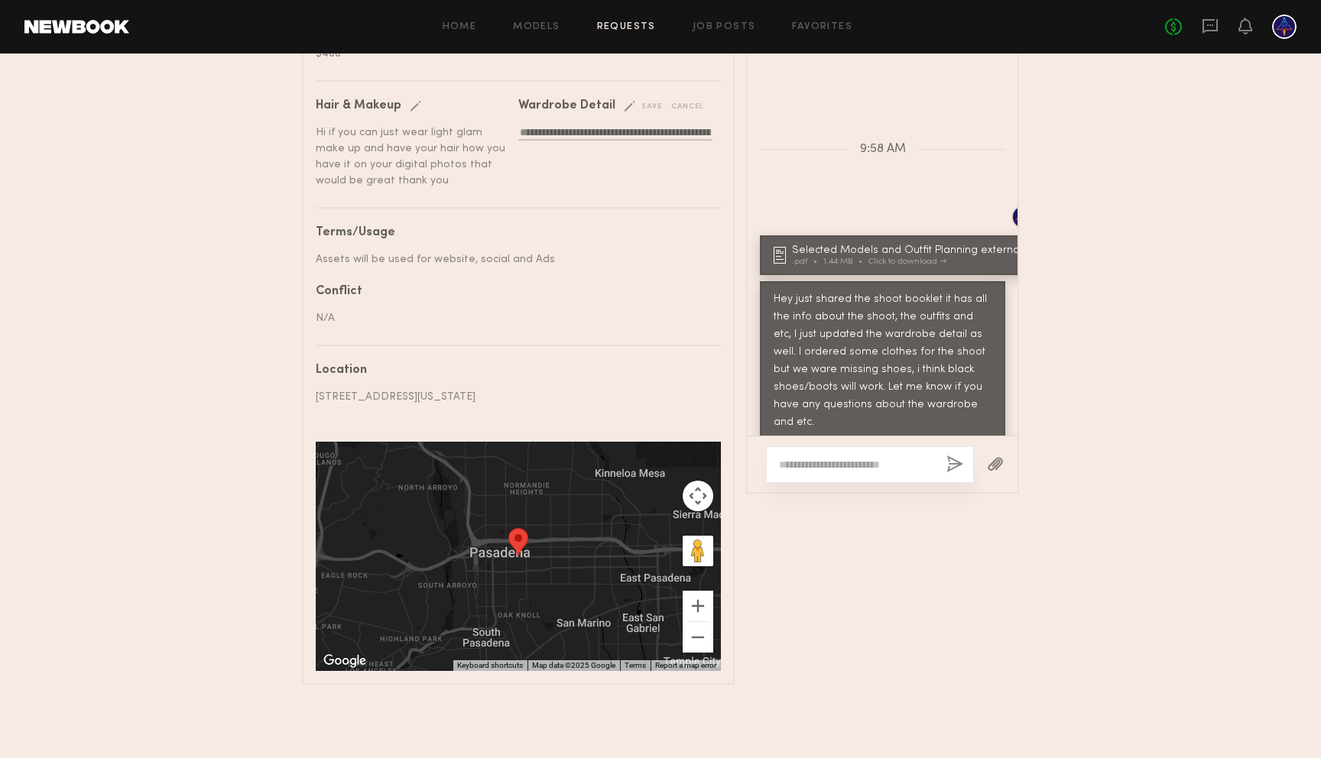
scroll to position [1211, 0]
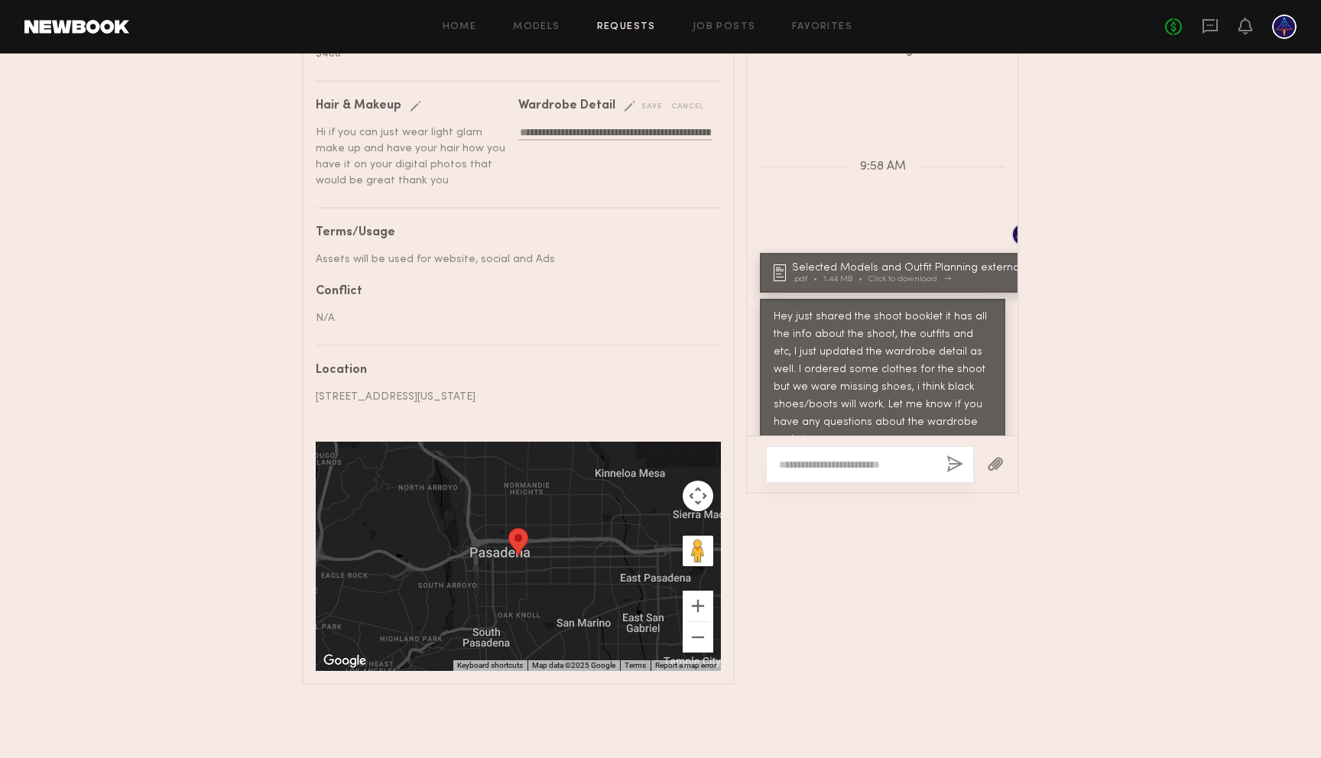
click at [897, 263] on div "Selected Models and Outfit Planning external .pdf 1.44 MB Click to download" at bounding box center [909, 273] width 235 height 21
click at [916, 275] on div "Click to download" at bounding box center [907, 279] width 78 height 8
click at [852, 466] on textarea at bounding box center [856, 464] width 155 height 15
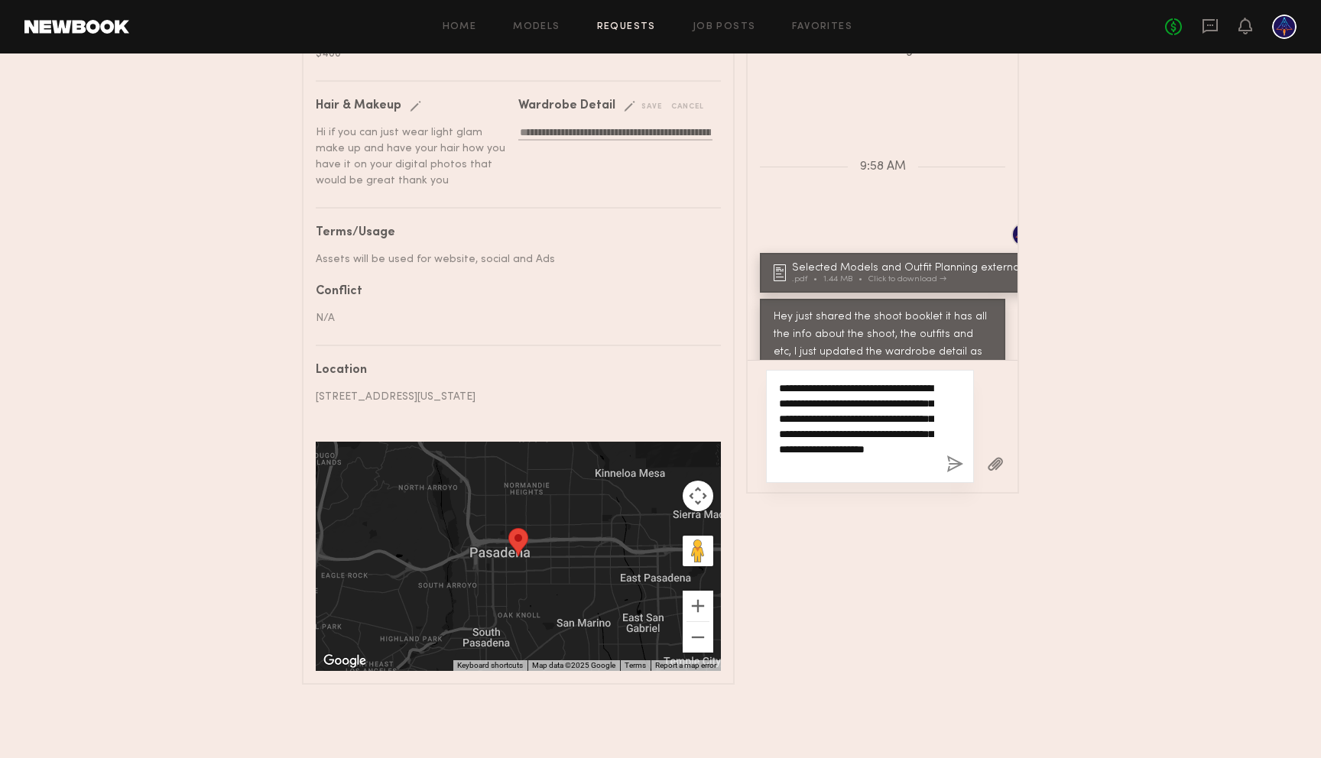
scroll to position [825, 0]
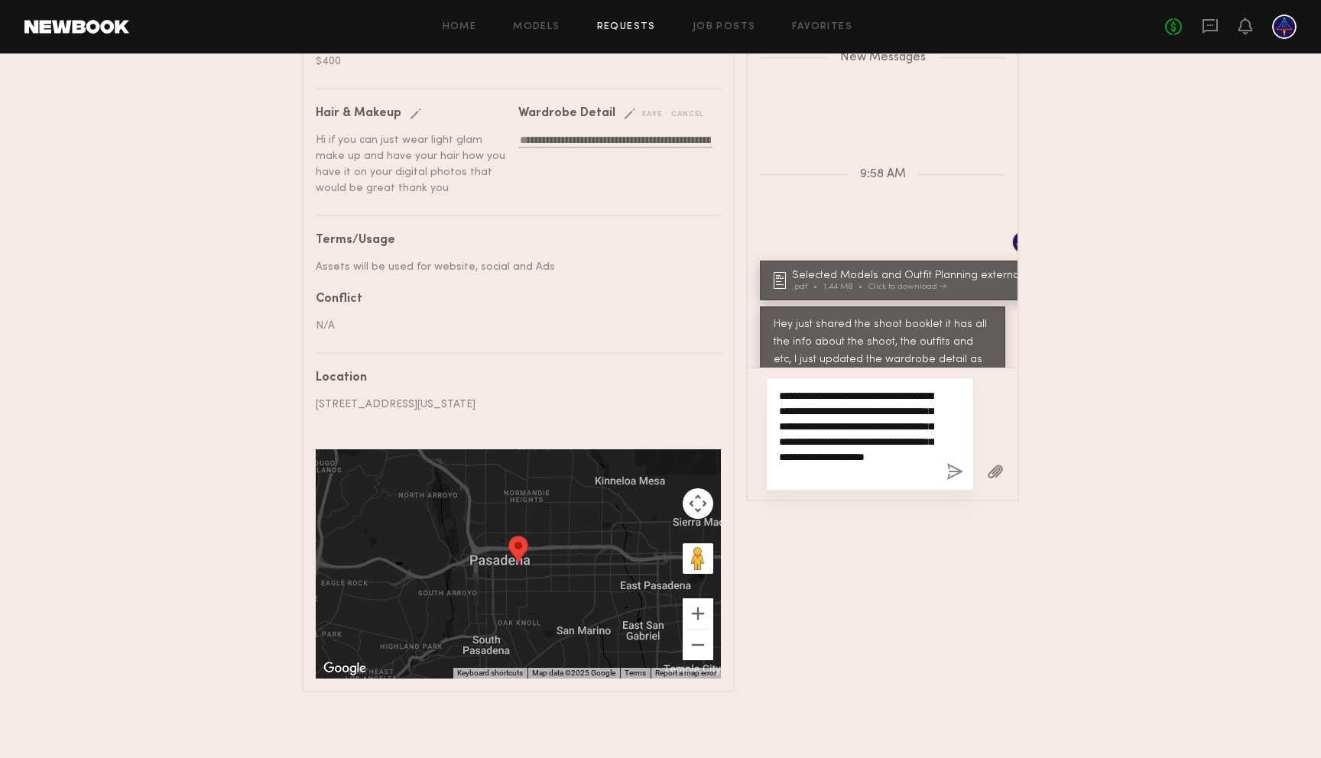
click at [922, 470] on textarea "**********" at bounding box center [856, 434] width 155 height 92
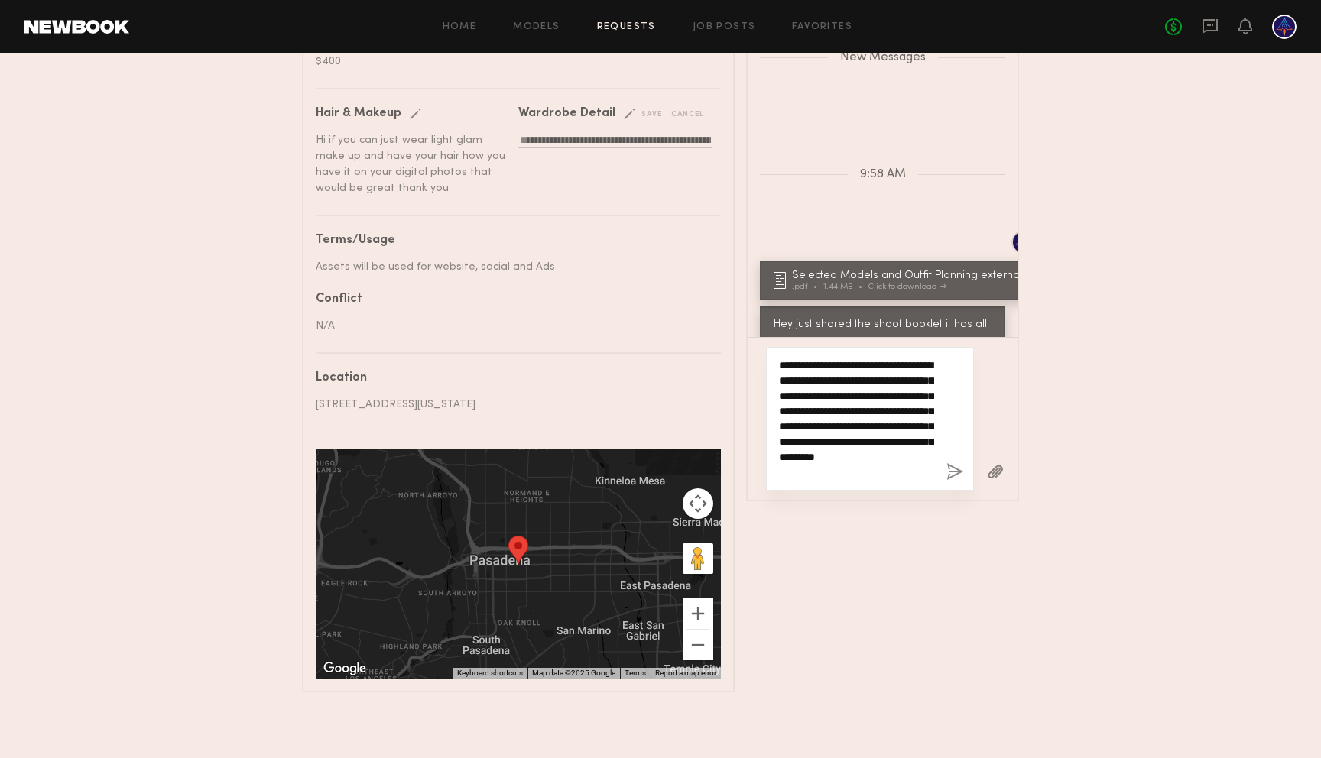
scroll to position [13, 0]
click at [825, 477] on textarea "**********" at bounding box center [856, 419] width 155 height 122
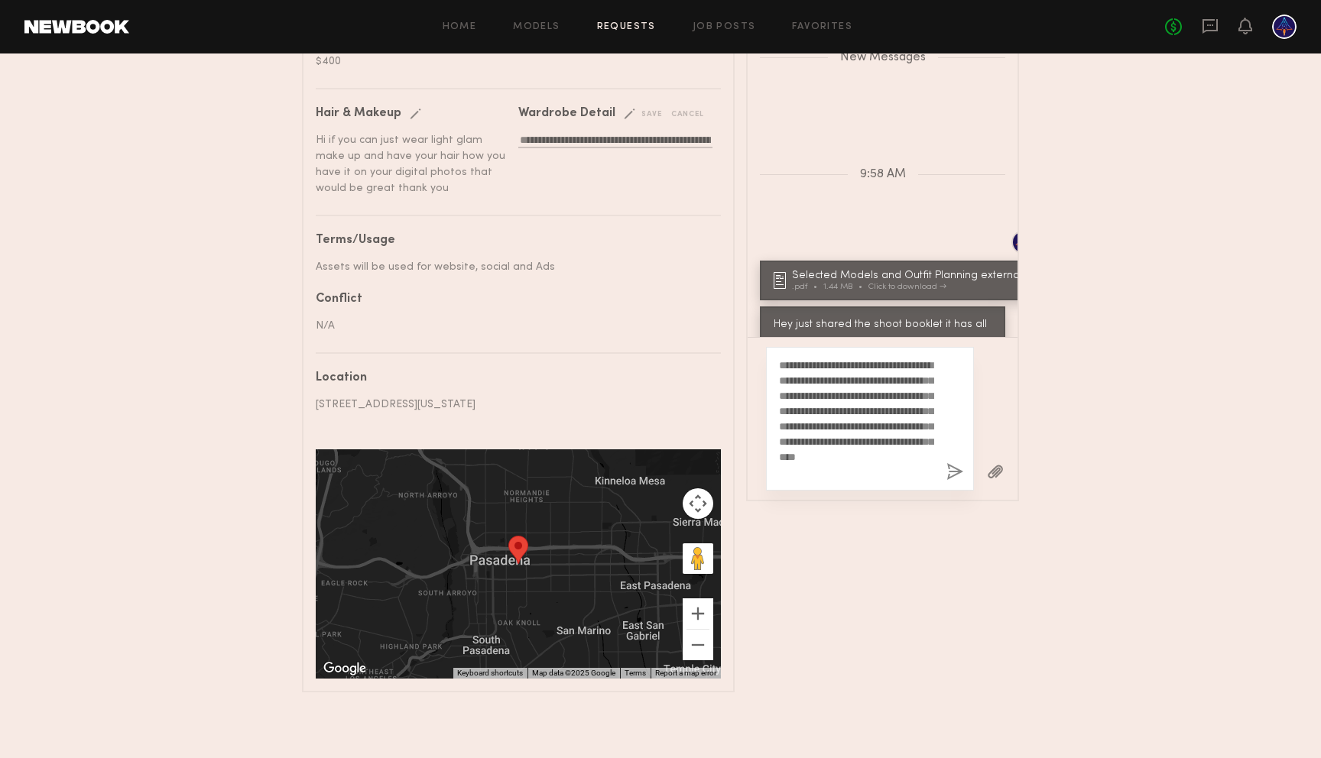
click at [847, 525] on div "Messages Loading Hi Mariko I saw you applied for our job post on New book We we…" at bounding box center [882, 329] width 273 height 727
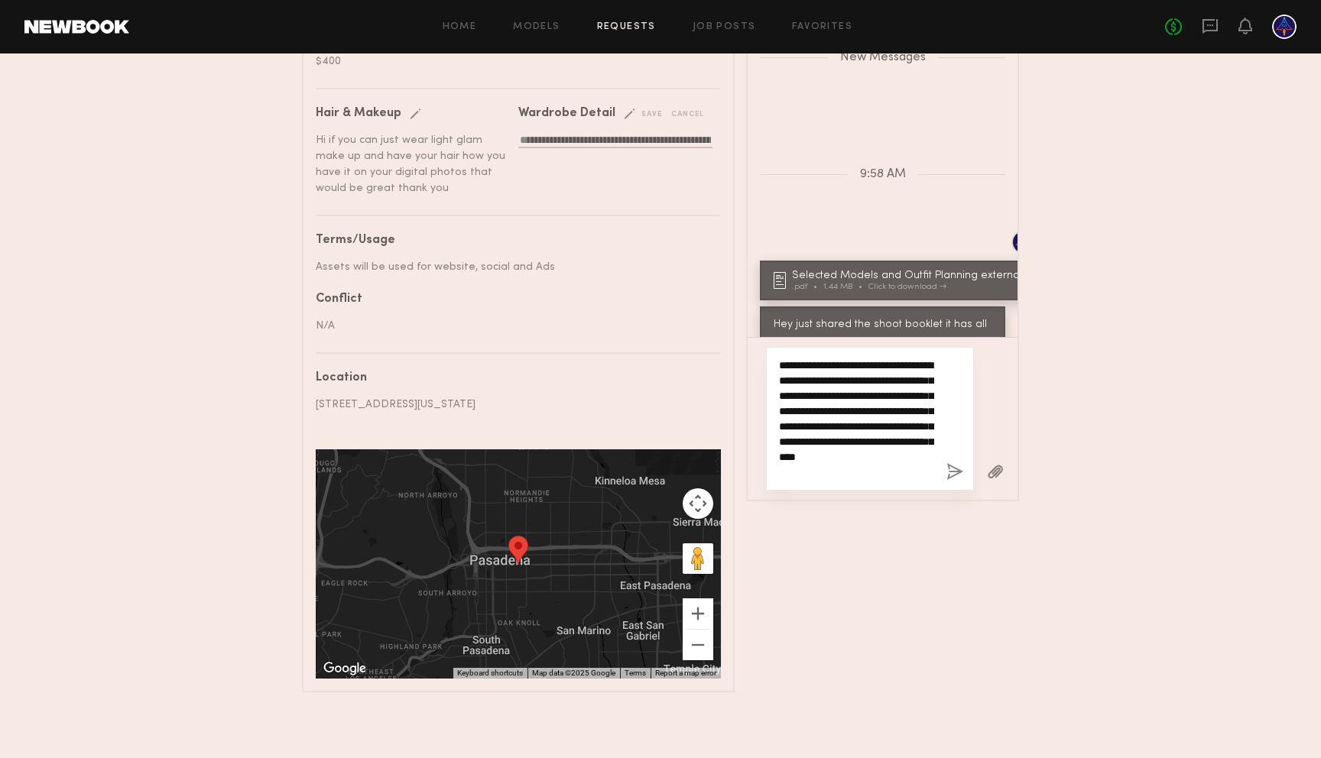
click at [932, 477] on textarea "**********" at bounding box center [856, 419] width 155 height 122
type textarea "**********"
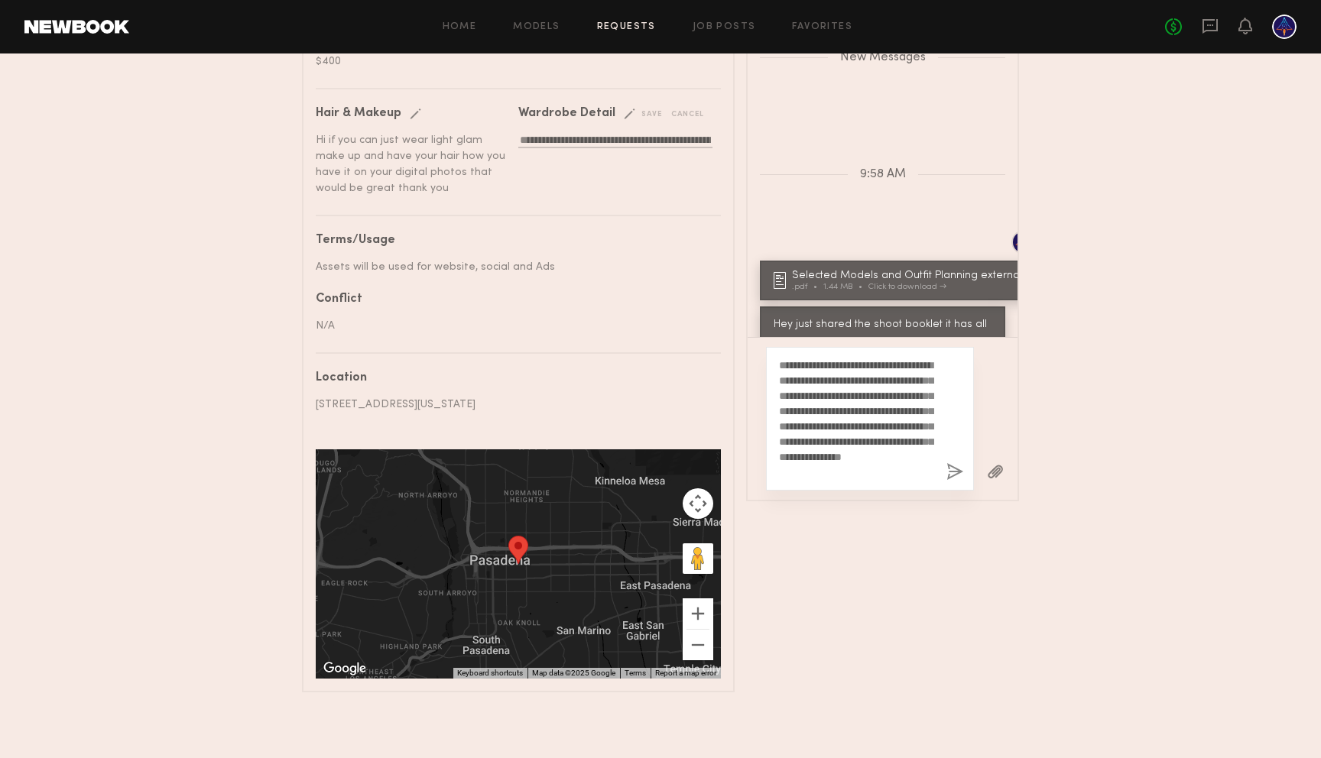
click at [956, 475] on button "button" at bounding box center [954, 472] width 17 height 19
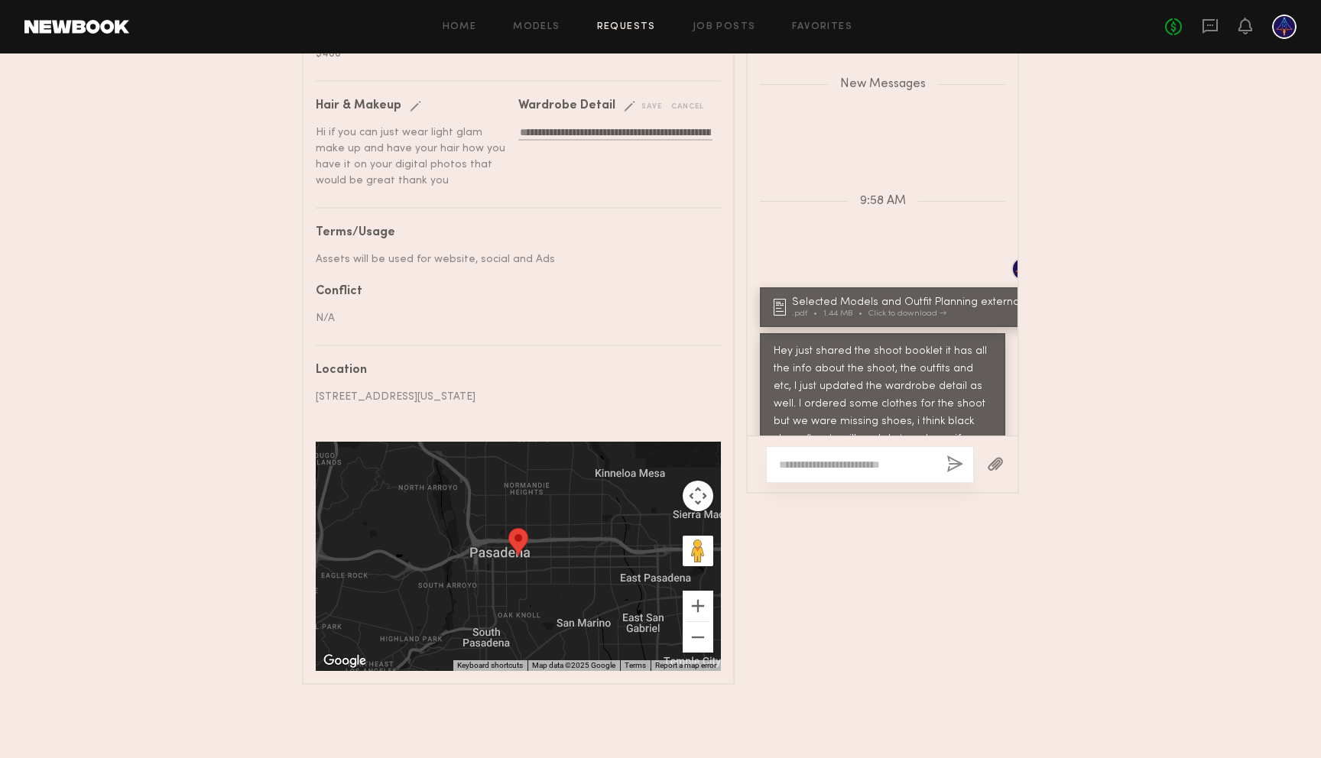
scroll to position [1342, 0]
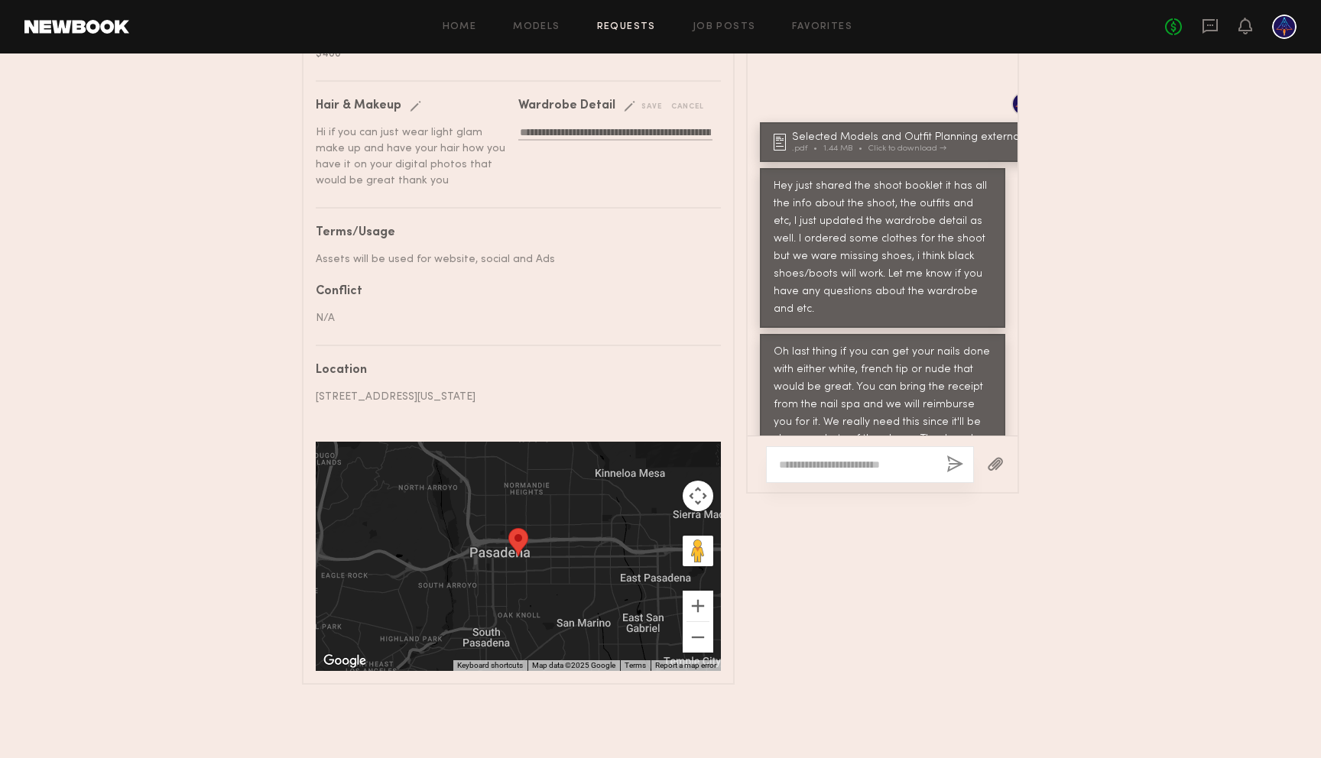
drag, startPoint x: 1169, startPoint y: 208, endPoint x: 1157, endPoint y: 209, distance: 12.3
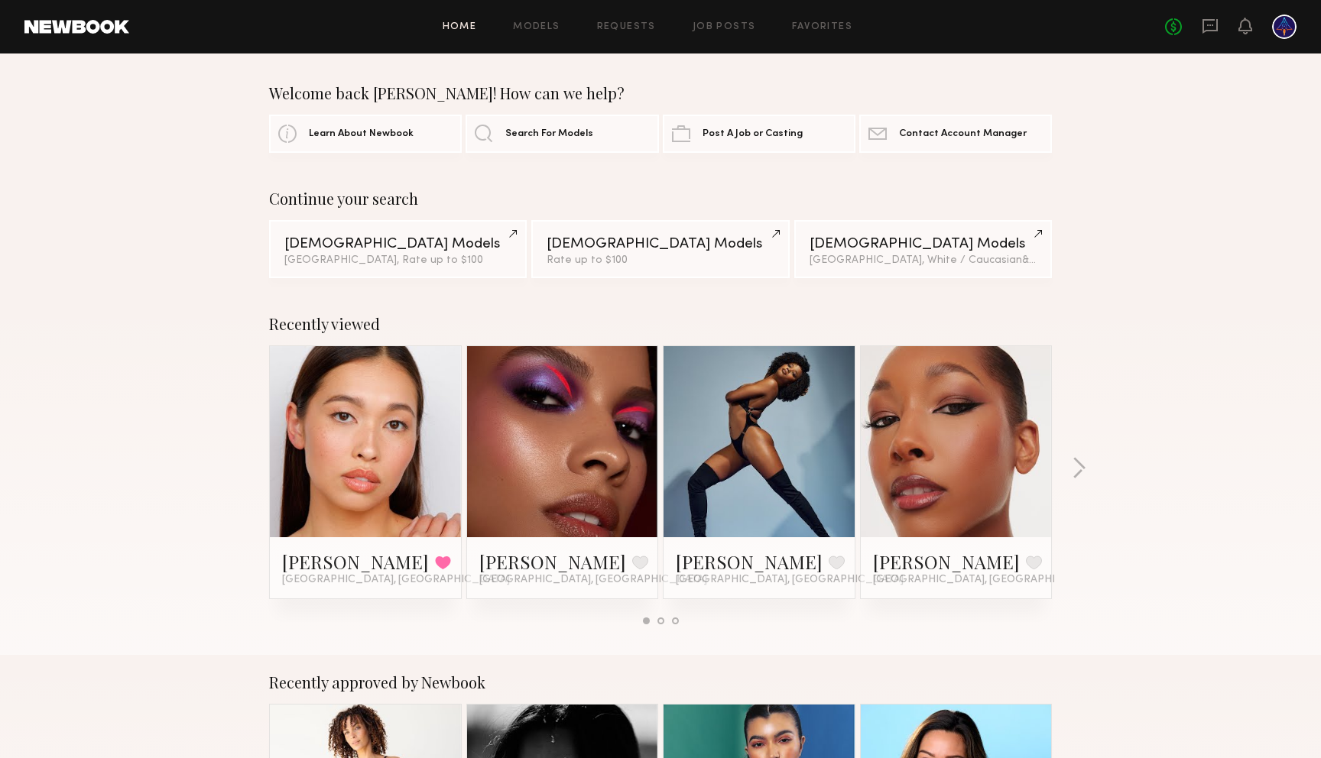
click at [1204, 15] on div "No fees up to $5,000" at bounding box center [1230, 27] width 131 height 24
click at [1209, 26] on icon at bounding box center [1209, 26] width 17 height 17
